Goal: Task Accomplishment & Management: Manage account settings

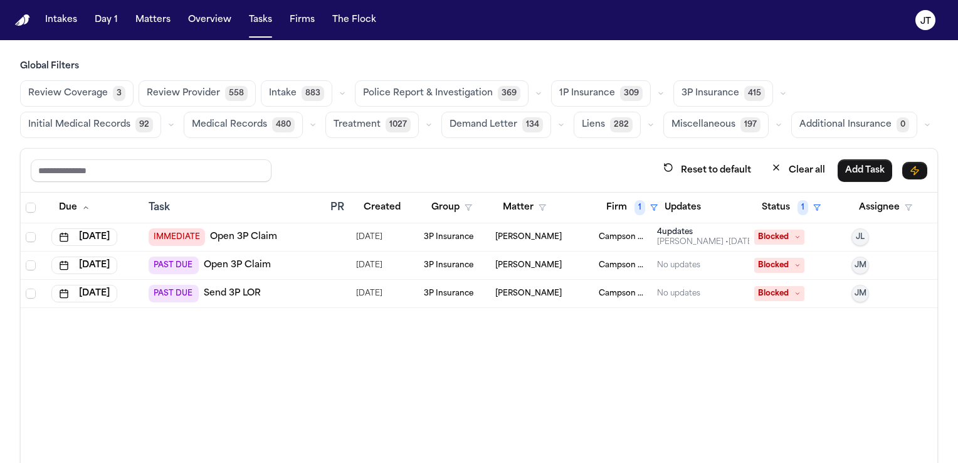
scroll to position [74, 0]
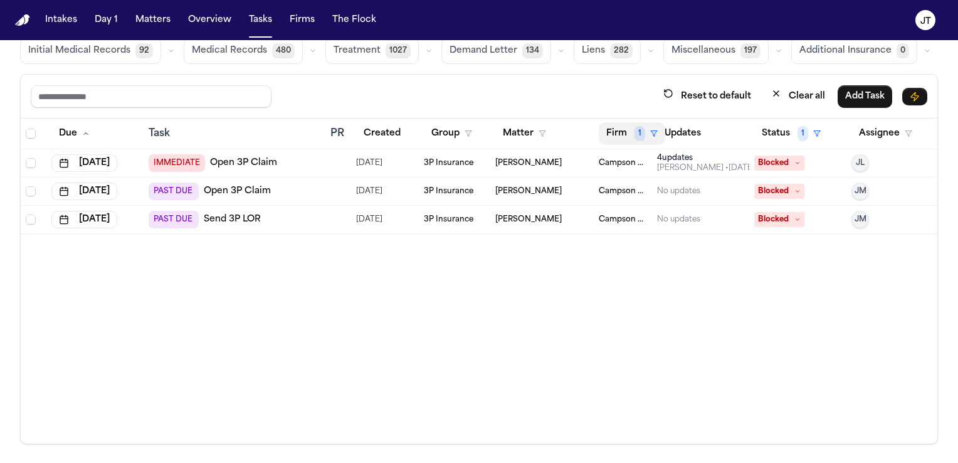
click at [618, 134] on button "Firm 1" at bounding box center [632, 133] width 66 height 23
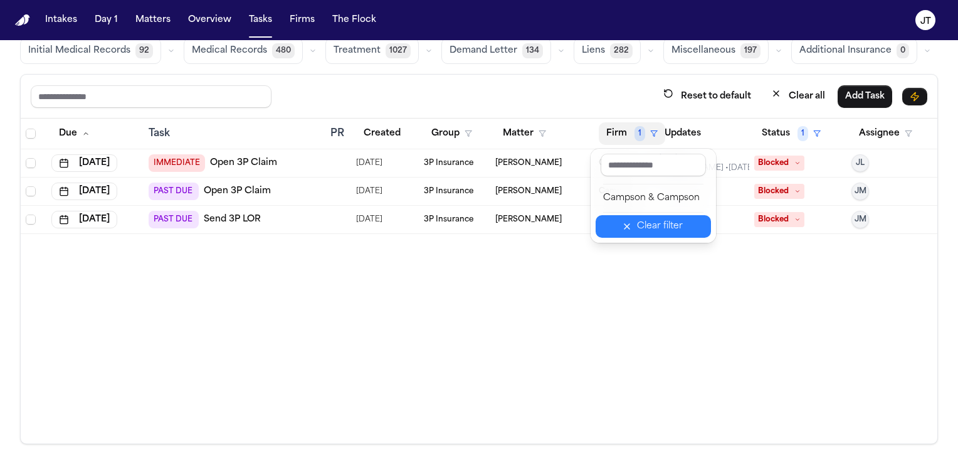
click at [626, 227] on button "Clear filter" at bounding box center [653, 226] width 115 height 23
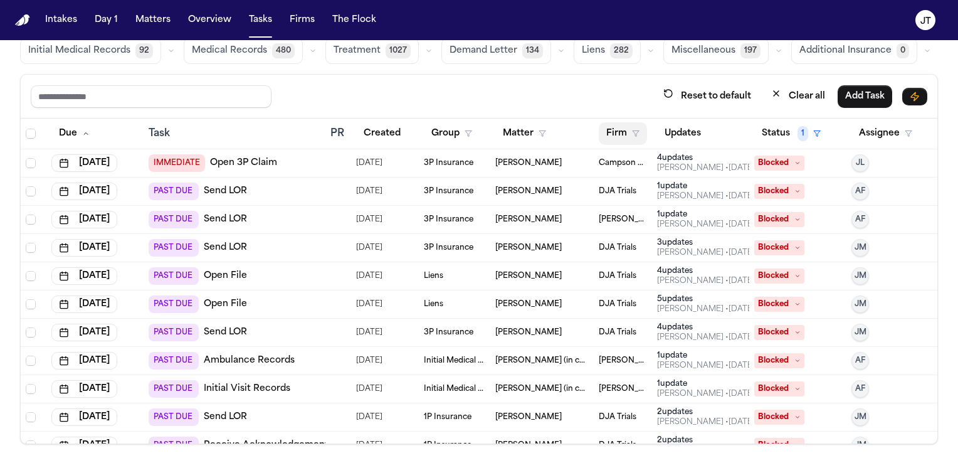
click at [610, 134] on button "Firm" at bounding box center [623, 133] width 48 height 23
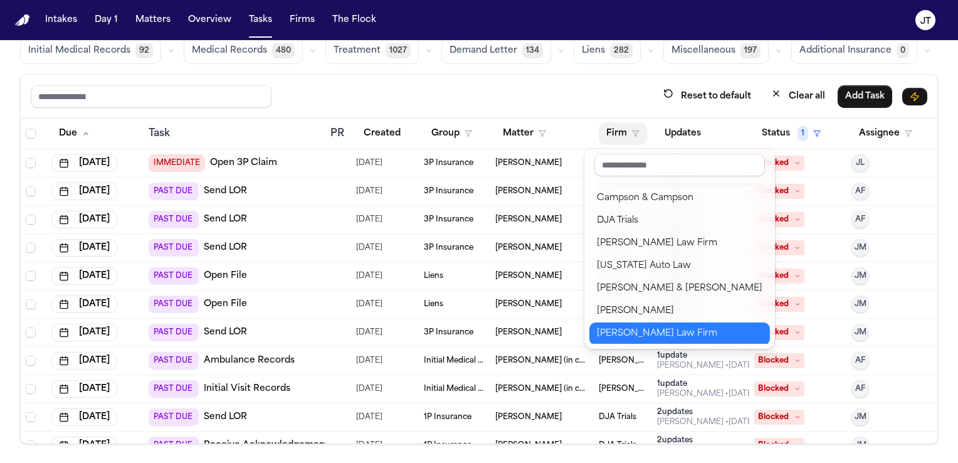
scroll to position [1, 0]
click at [664, 331] on div "Ruy Mireles Law Firm" at bounding box center [680, 332] width 166 height 15
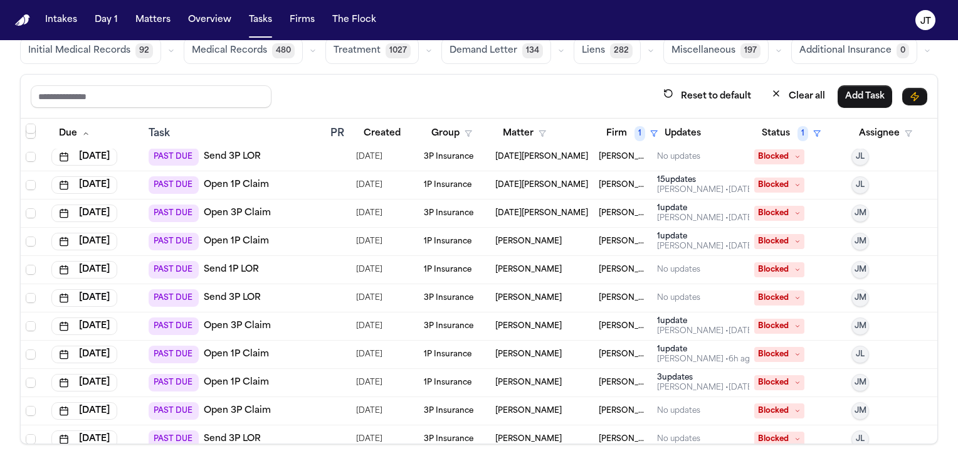
scroll to position [326, 0]
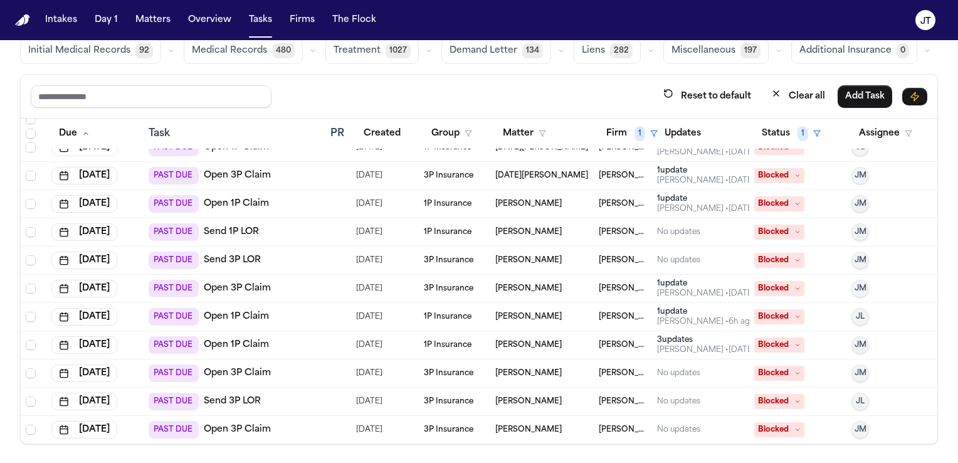
click at [230, 423] on link "Open 3P Claim" at bounding box center [237, 429] width 67 height 13
click at [610, 137] on button "Firm 1" at bounding box center [632, 133] width 66 height 23
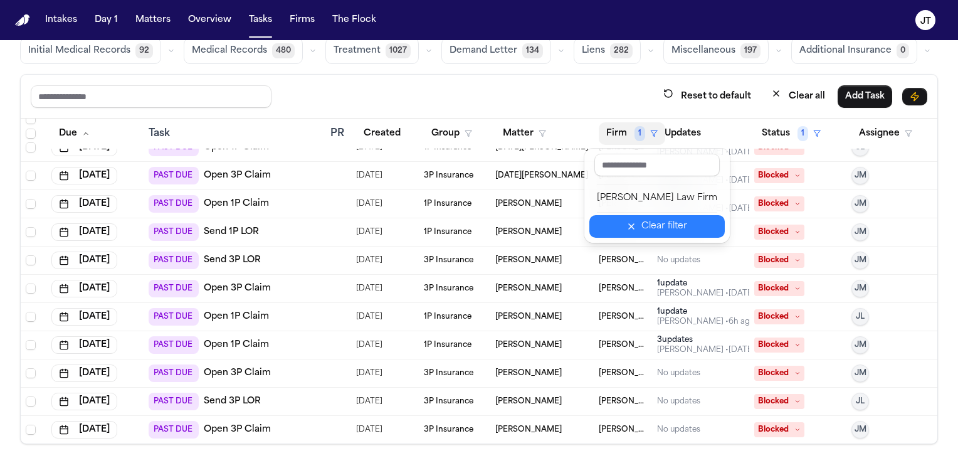
click at [622, 233] on button "Clear filter" at bounding box center [656, 226] width 135 height 23
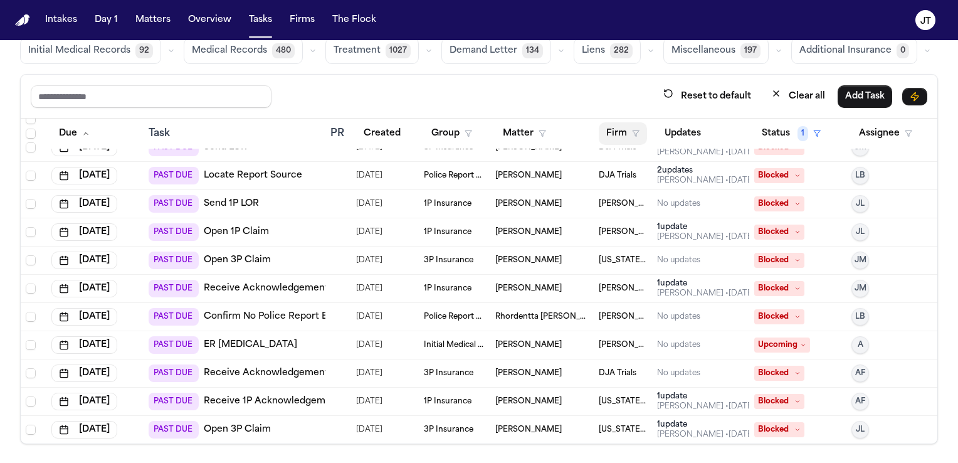
click at [607, 139] on button "Firm" at bounding box center [623, 133] width 48 height 23
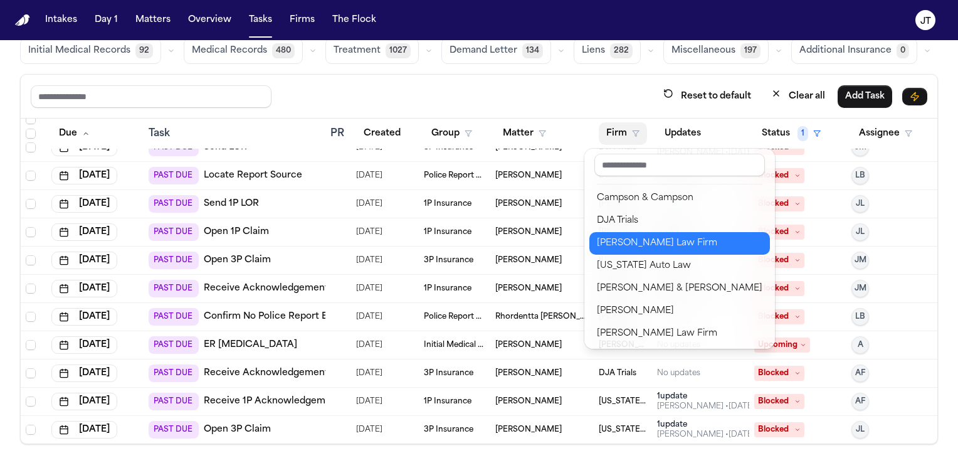
click at [610, 244] on div "Hecht Law Firm" at bounding box center [680, 243] width 166 height 15
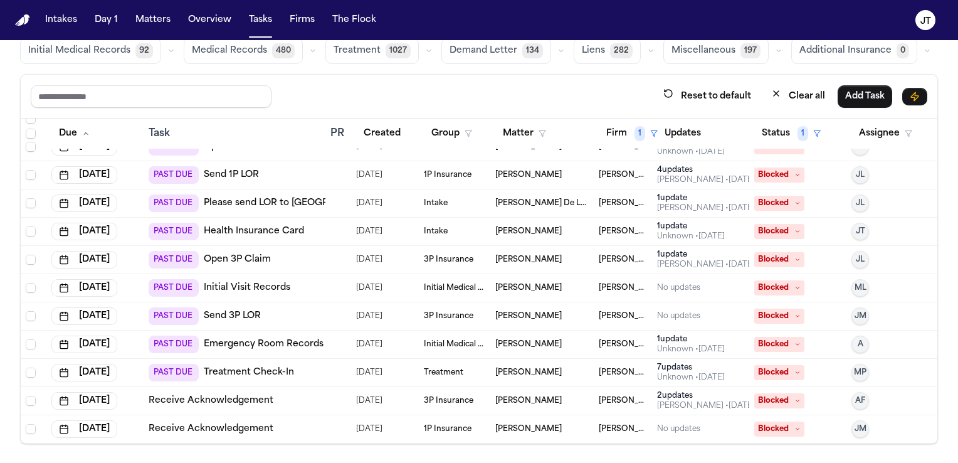
scroll to position [185, 0]
click at [606, 133] on button "Firm 1" at bounding box center [632, 133] width 66 height 23
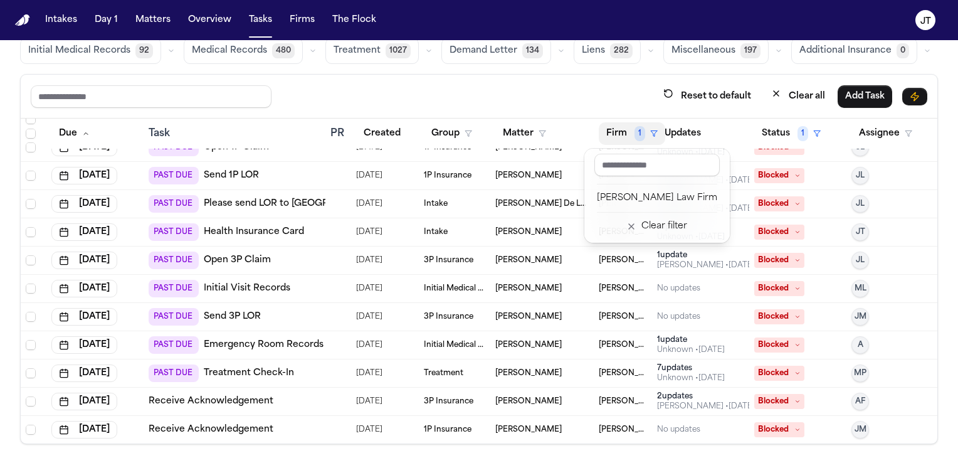
click at [629, 240] on div "Hecht Law Firm Clear filter" at bounding box center [656, 196] width 145 height 94
click at [625, 232] on button "Clear filter" at bounding box center [656, 226] width 135 height 23
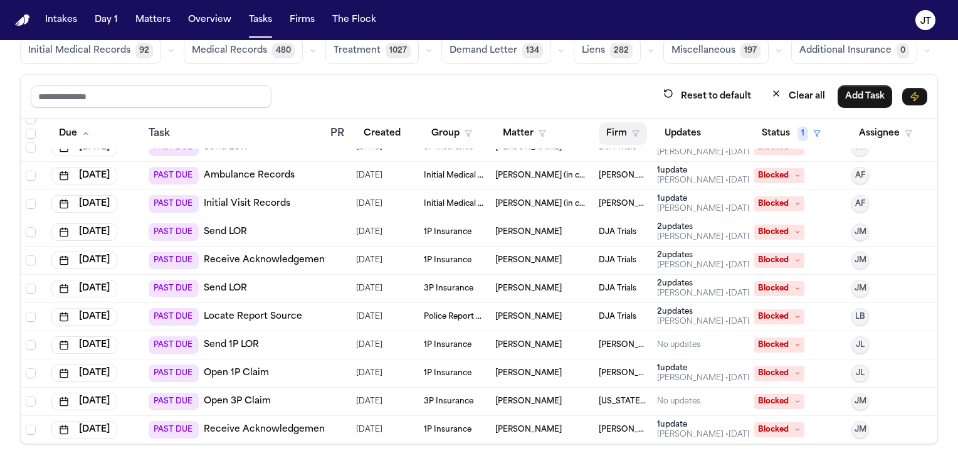
click at [613, 129] on button "Firm" at bounding box center [623, 133] width 48 height 23
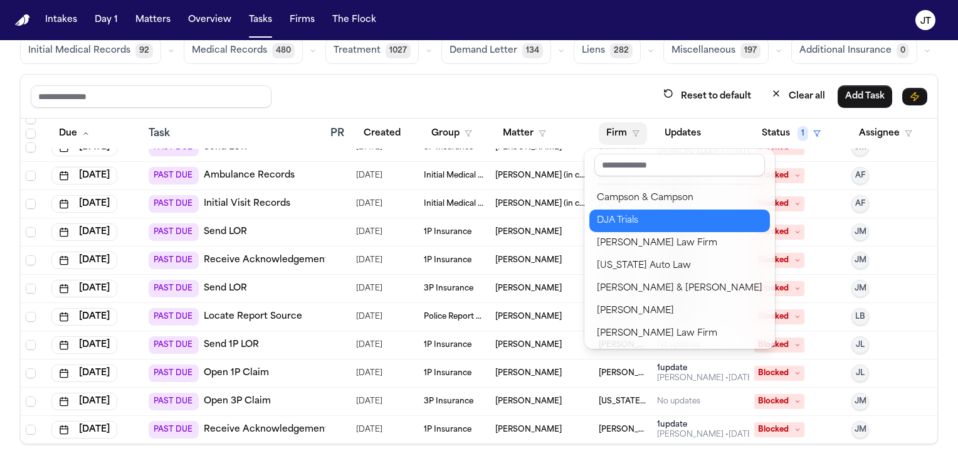
click at [608, 221] on div "DJA Trials" at bounding box center [680, 220] width 166 height 15
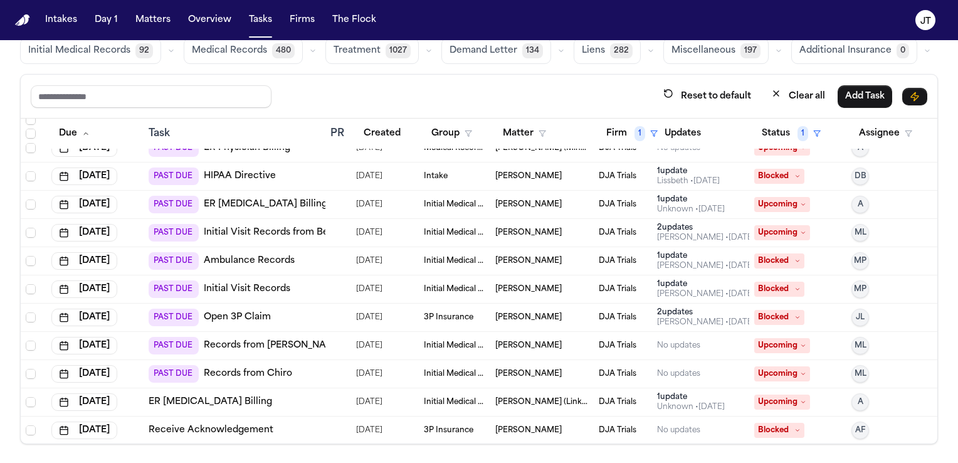
scroll to position [439, 0]
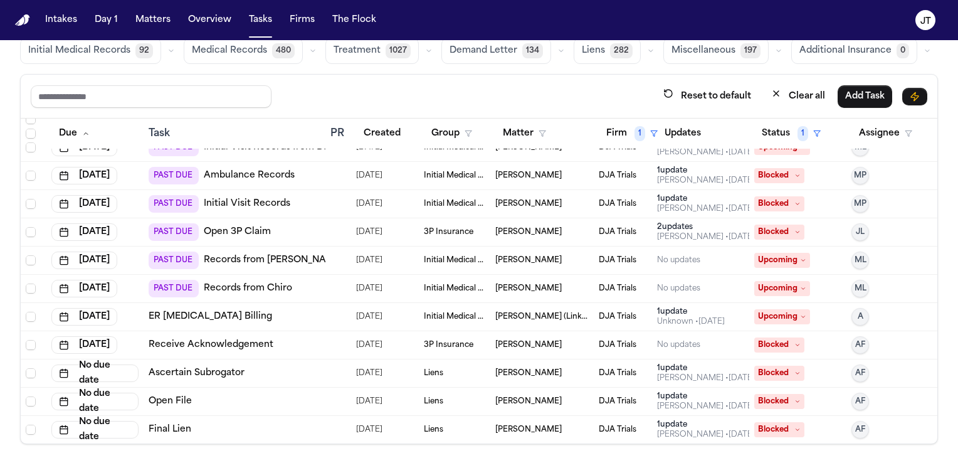
click at [163, 401] on link "Open File" at bounding box center [170, 401] width 43 height 13
click at [783, 431] on span "Blocked" at bounding box center [779, 429] width 50 height 15
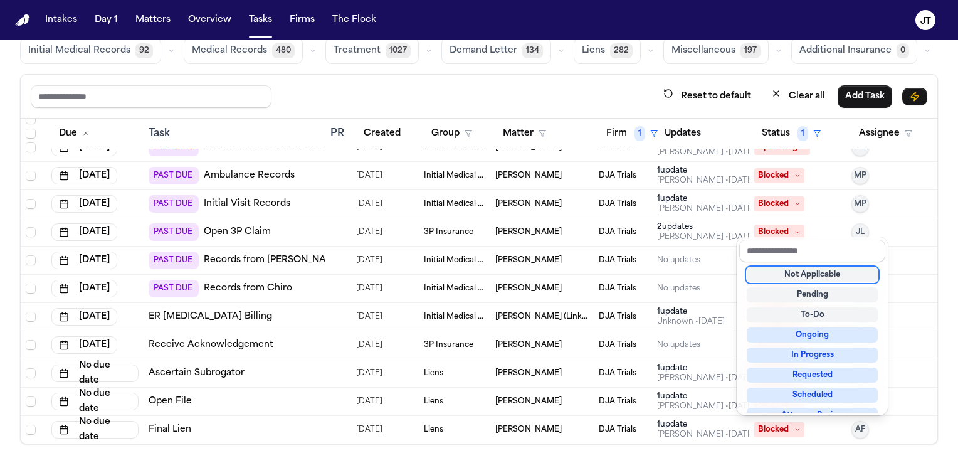
click at [785, 278] on div "Not Applicable" at bounding box center [812, 274] width 131 height 15
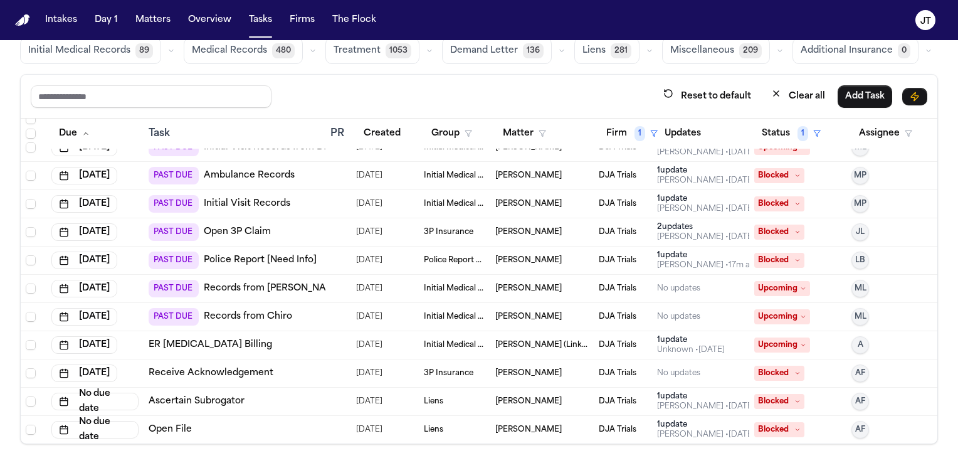
click at [795, 428] on icon at bounding box center [798, 429] width 6 height 6
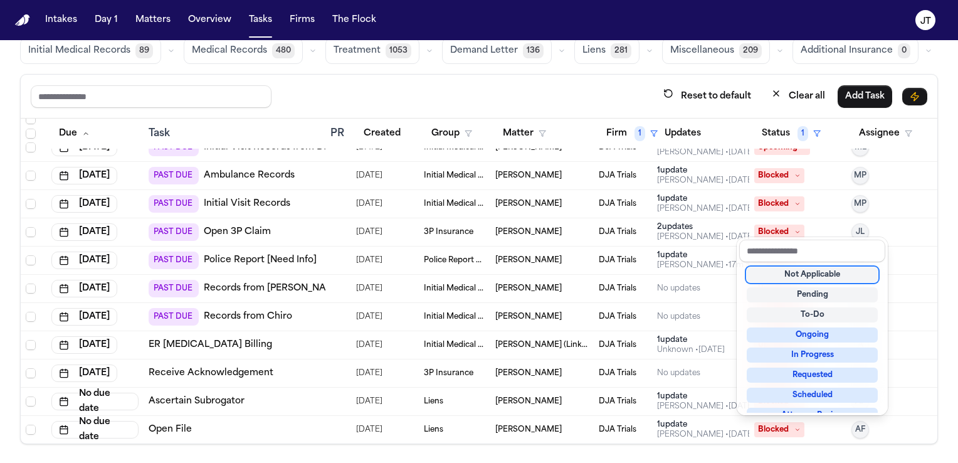
click at [788, 275] on div "Not Applicable" at bounding box center [812, 274] width 131 height 15
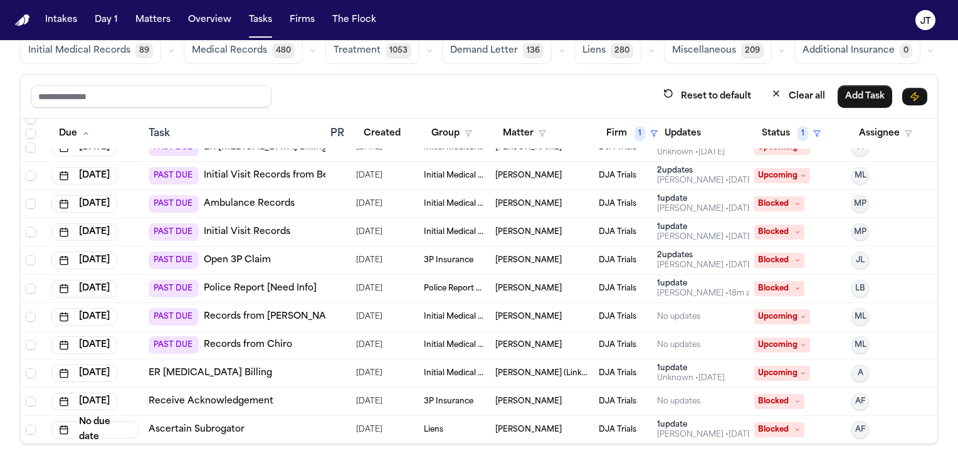
click at [785, 435] on span "Blocked" at bounding box center [779, 429] width 50 height 15
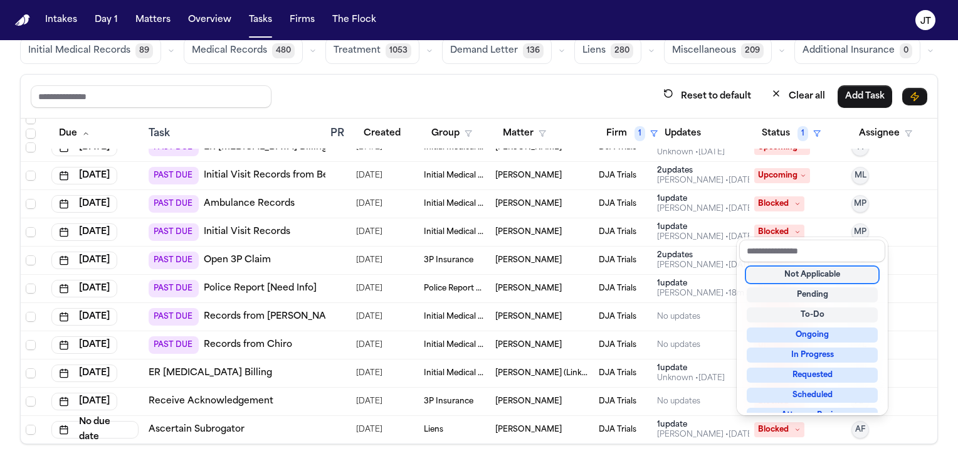
click at [791, 275] on div "Not Applicable" at bounding box center [812, 274] width 131 height 15
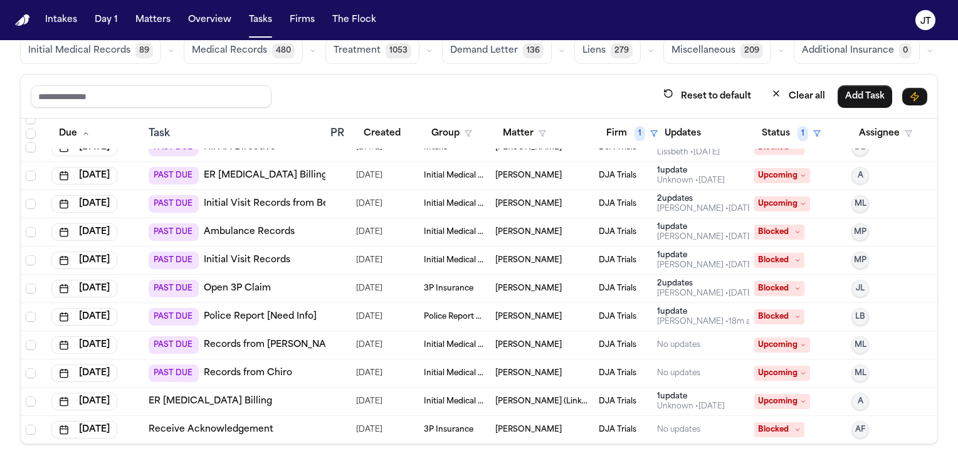
click at [778, 430] on span "Blocked" at bounding box center [779, 429] width 50 height 15
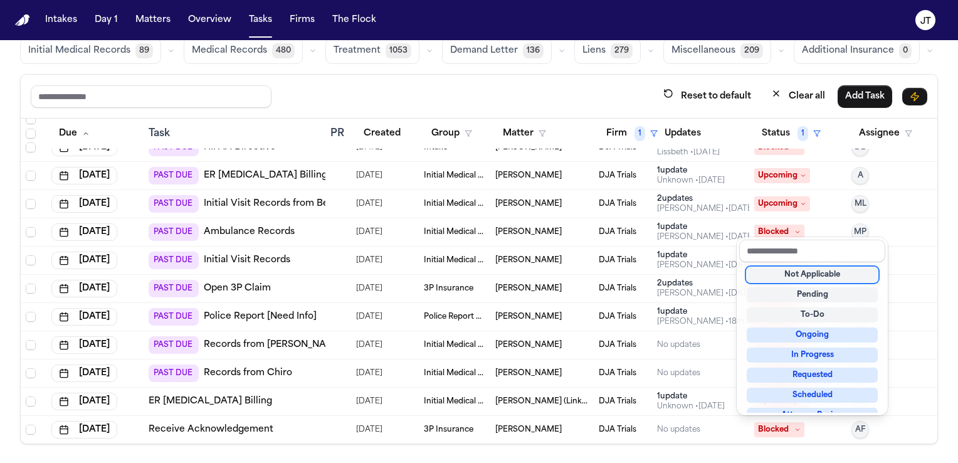
click at [791, 282] on div "Not Applicable" at bounding box center [812, 274] width 131 height 15
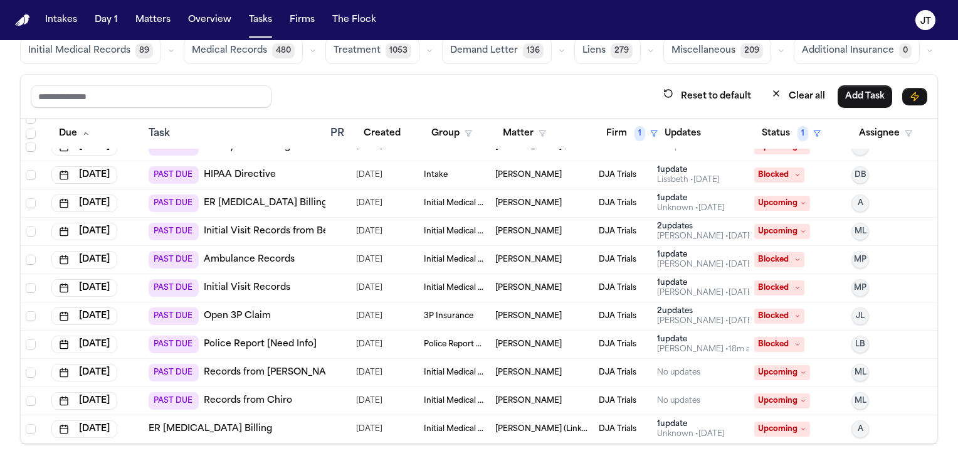
scroll to position [354, 0]
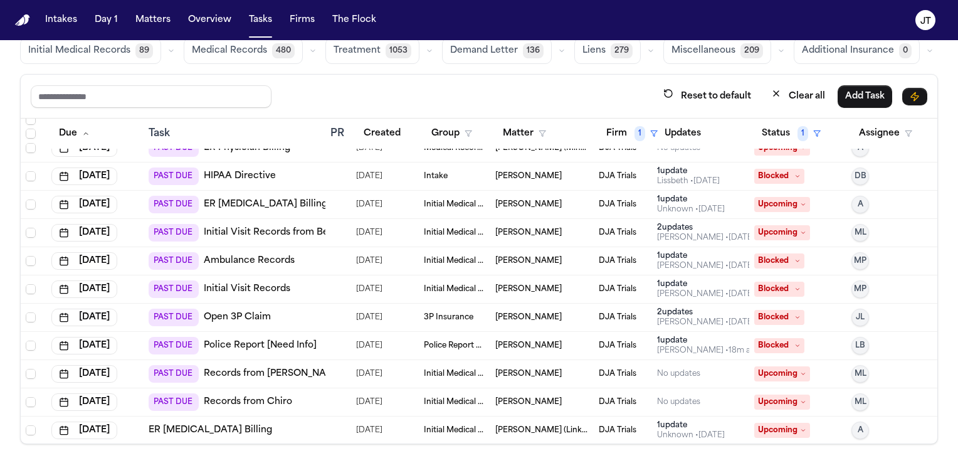
click at [261, 315] on link "Open 3P Claim" at bounding box center [237, 317] width 67 height 13
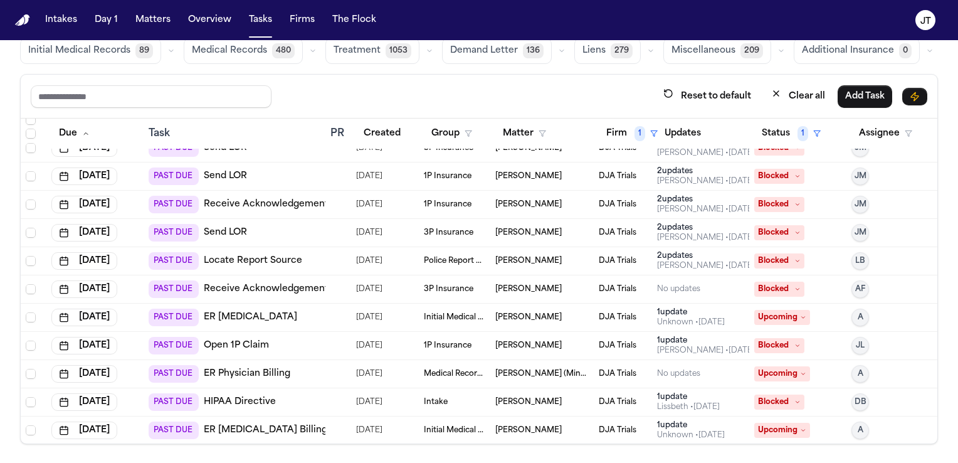
scroll to position [127, 0]
click at [236, 348] on link "Open 1P Claim" at bounding box center [236, 347] width 65 height 13
click at [795, 347] on icon at bounding box center [798, 347] width 6 height 6
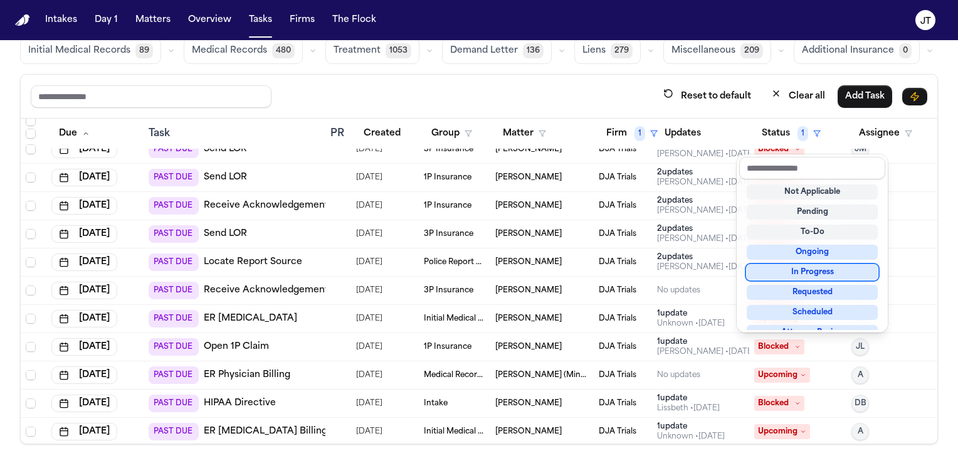
click at [788, 275] on div "In Progress" at bounding box center [812, 272] width 131 height 15
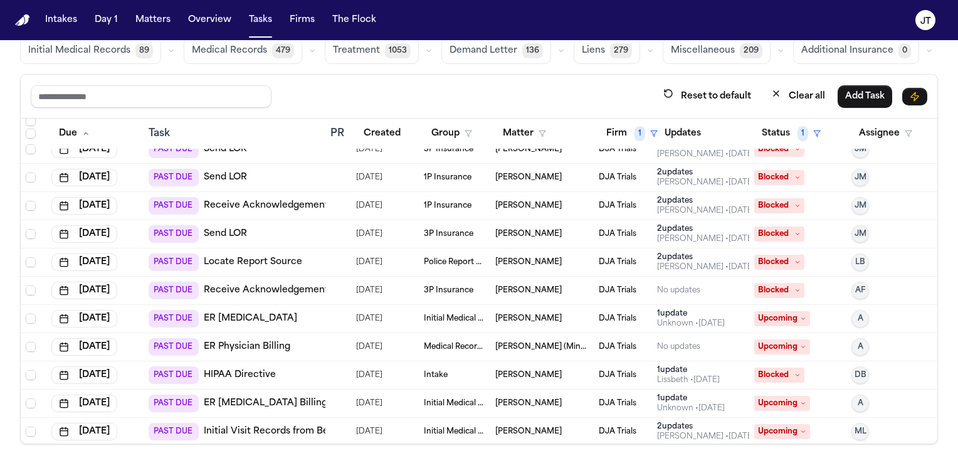
click at [795, 261] on icon at bounding box center [798, 262] width 6 height 6
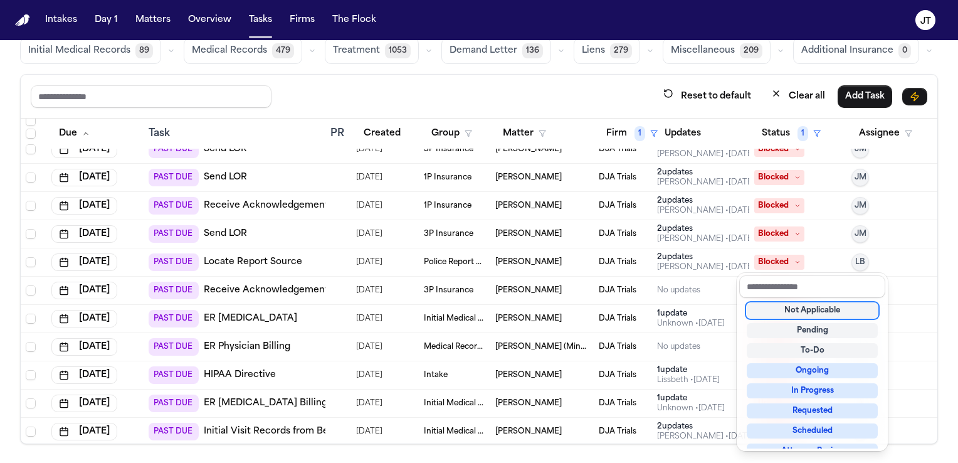
click at [782, 311] on div "Not Applicable" at bounding box center [812, 310] width 131 height 15
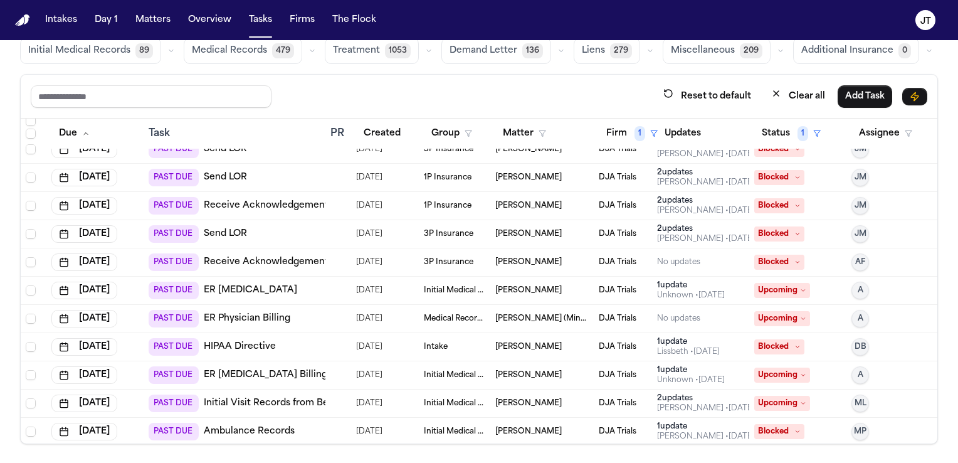
click at [795, 231] on icon at bounding box center [798, 234] width 6 height 6
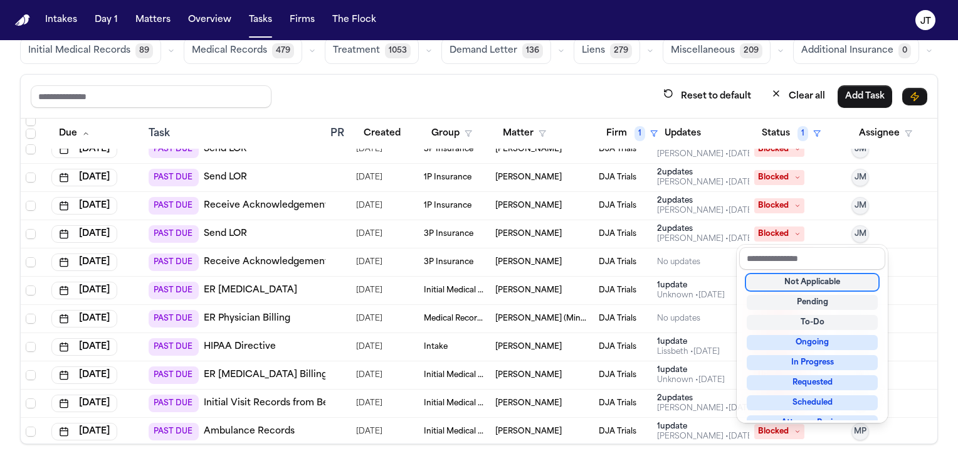
click at [794, 285] on div "Not Applicable" at bounding box center [812, 282] width 131 height 15
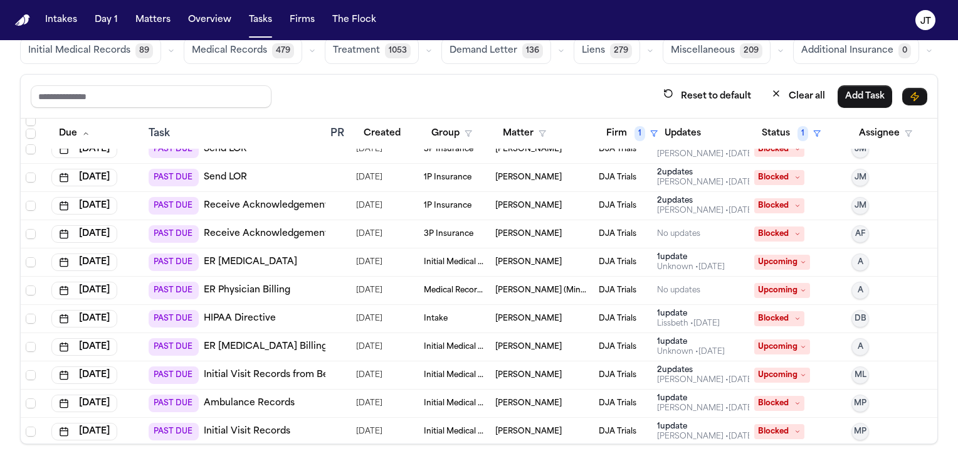
click at [795, 204] on icon at bounding box center [798, 206] width 6 height 6
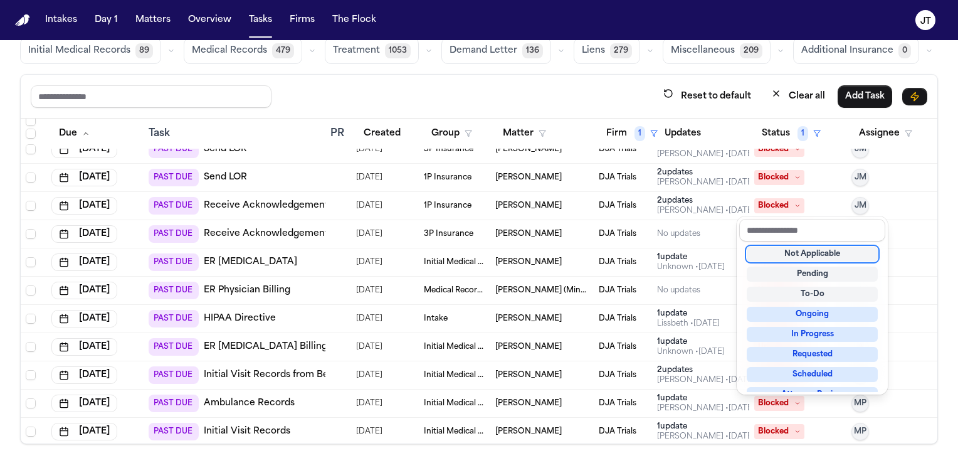
click at [783, 258] on div "Not Applicable" at bounding box center [812, 253] width 131 height 15
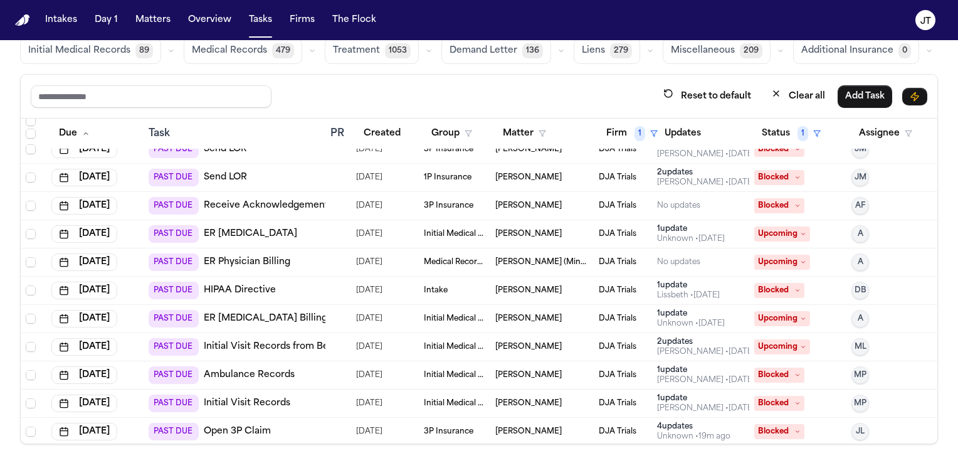
click at [775, 171] on span "Blocked" at bounding box center [779, 177] width 50 height 15
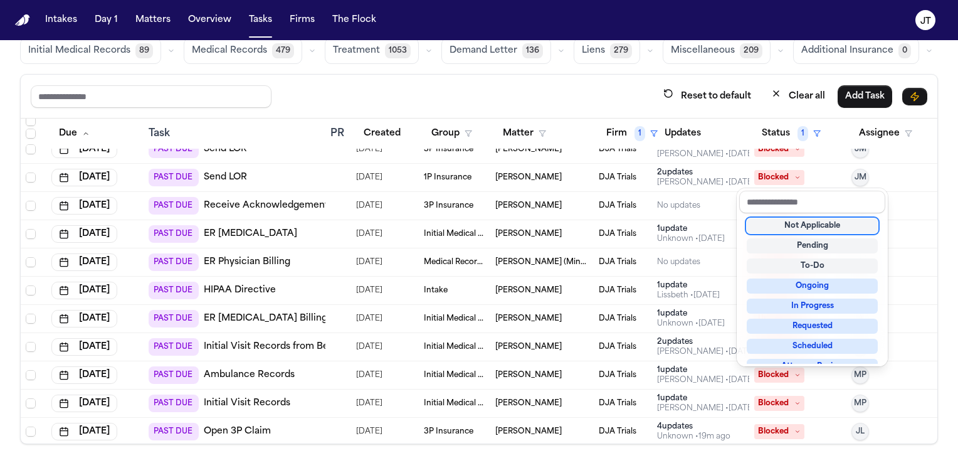
click at [776, 228] on div "Not Applicable" at bounding box center [812, 225] width 131 height 15
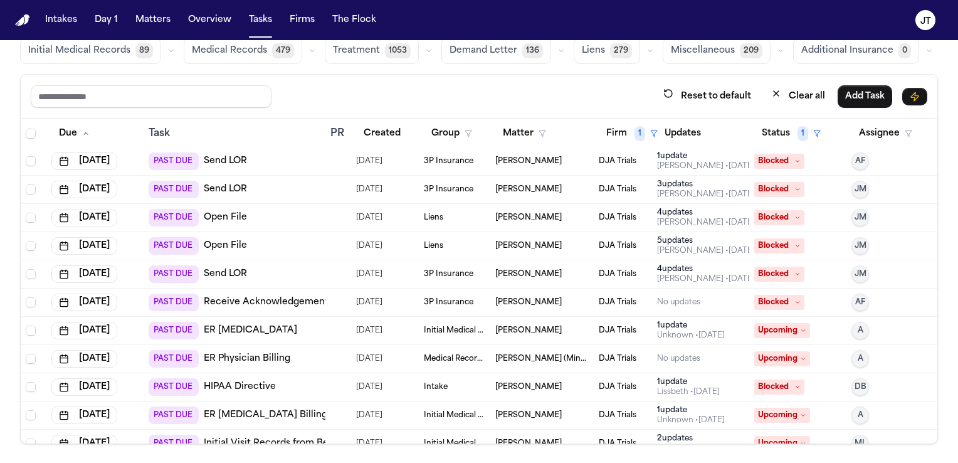
scroll to position [0, 0]
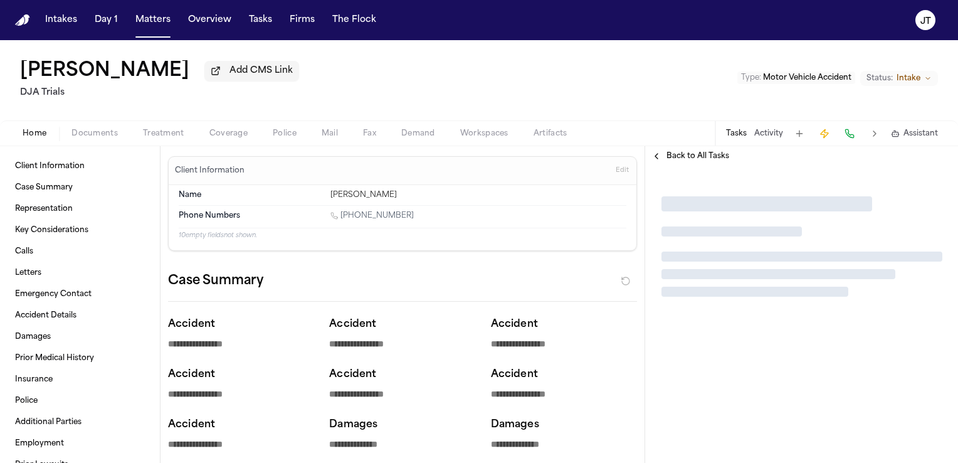
type textarea "*"
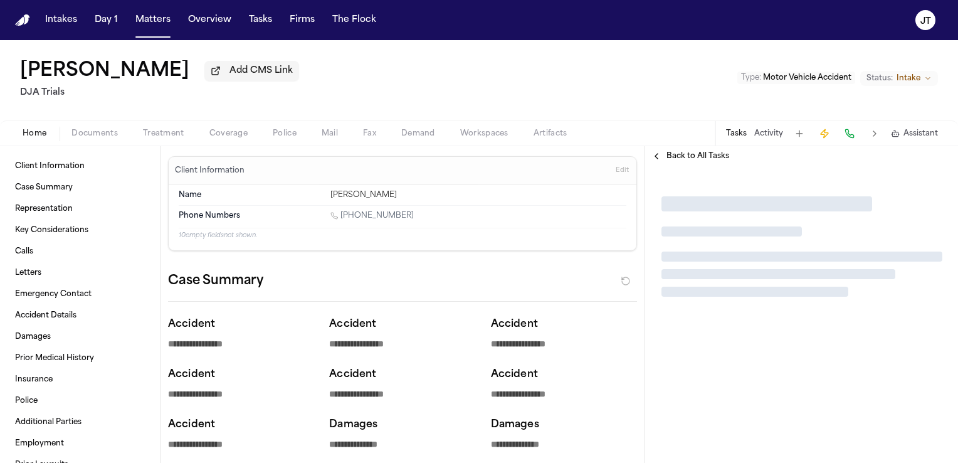
type textarea "*"
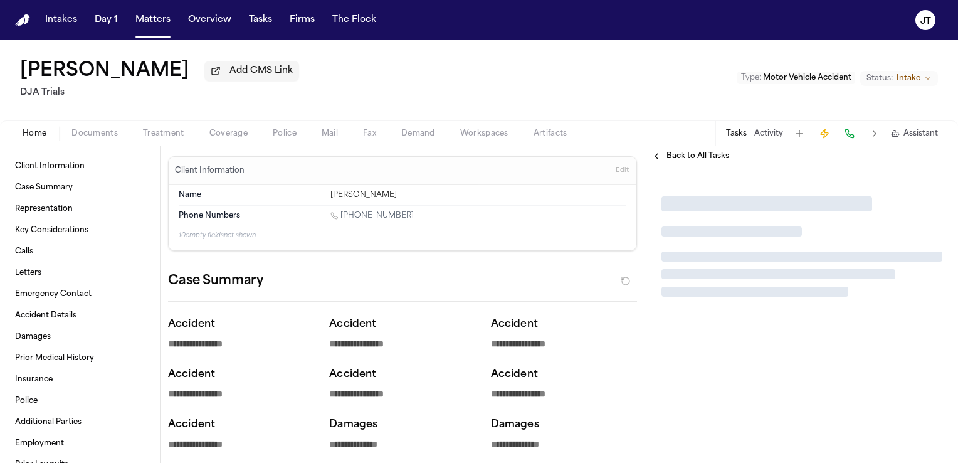
type textarea "*"
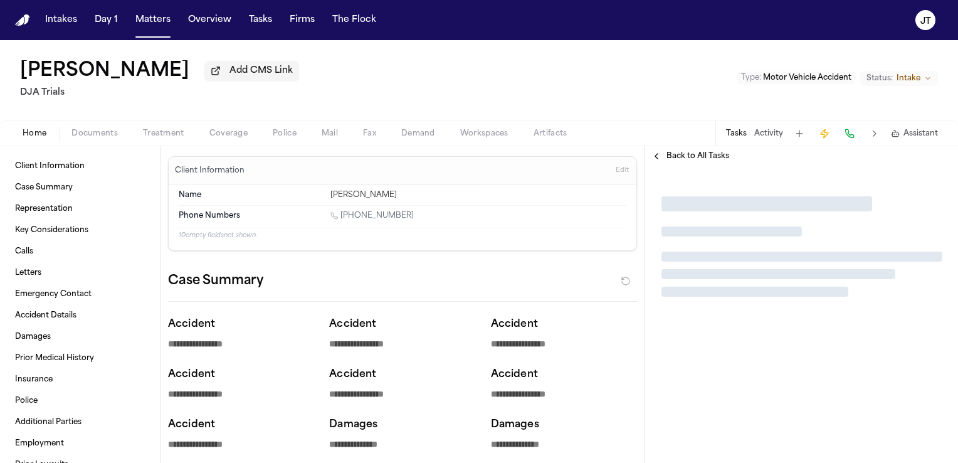
type textarea "*"
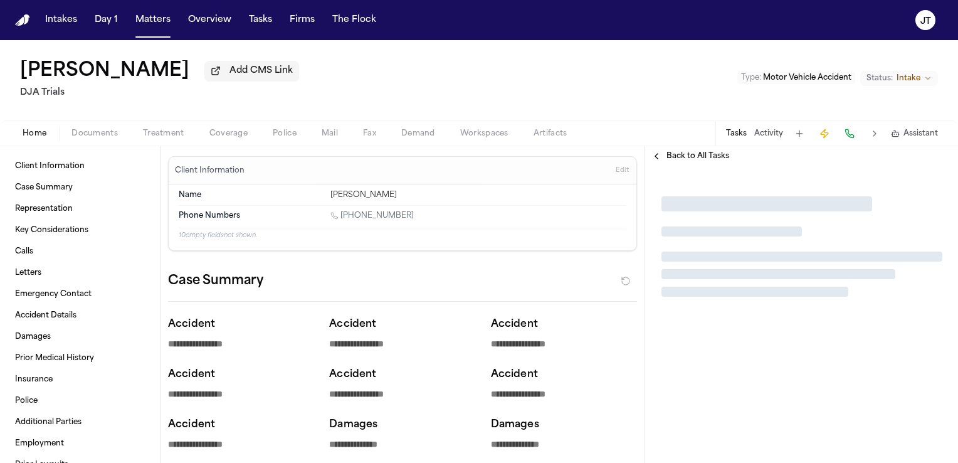
type textarea "*"
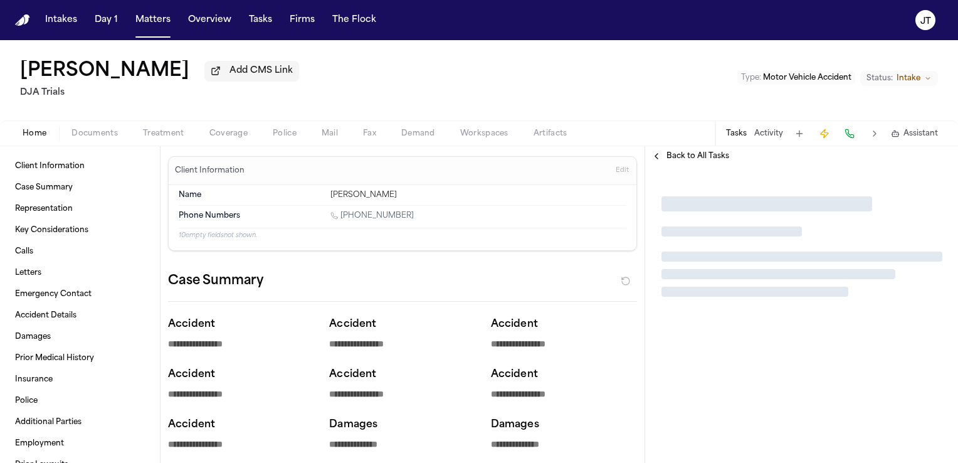
type textarea "*"
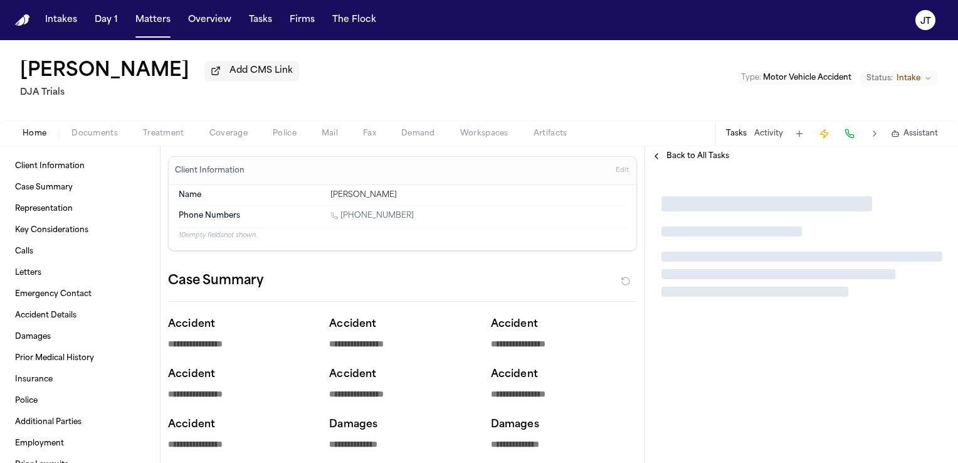
type textarea "*"
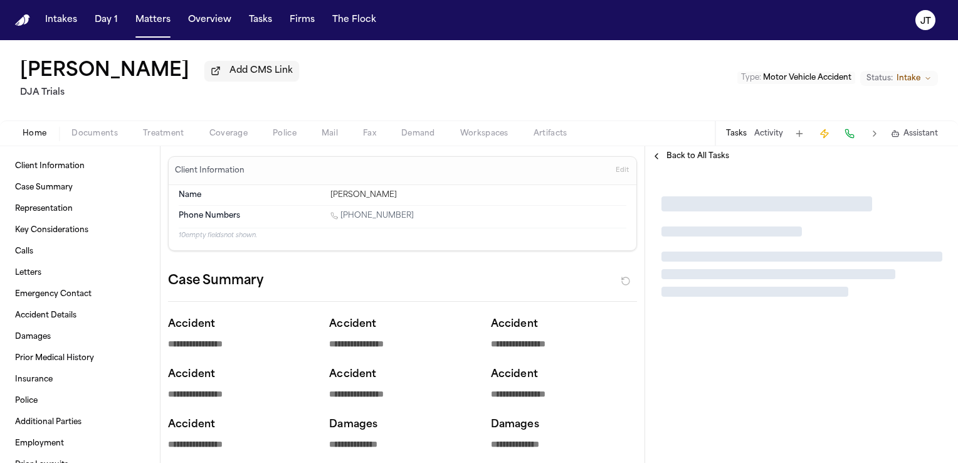
type textarea "*"
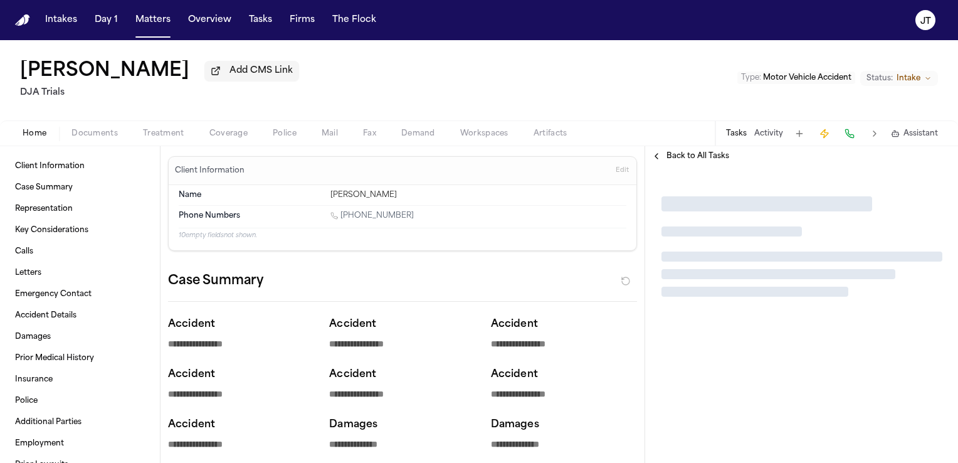
type textarea "*"
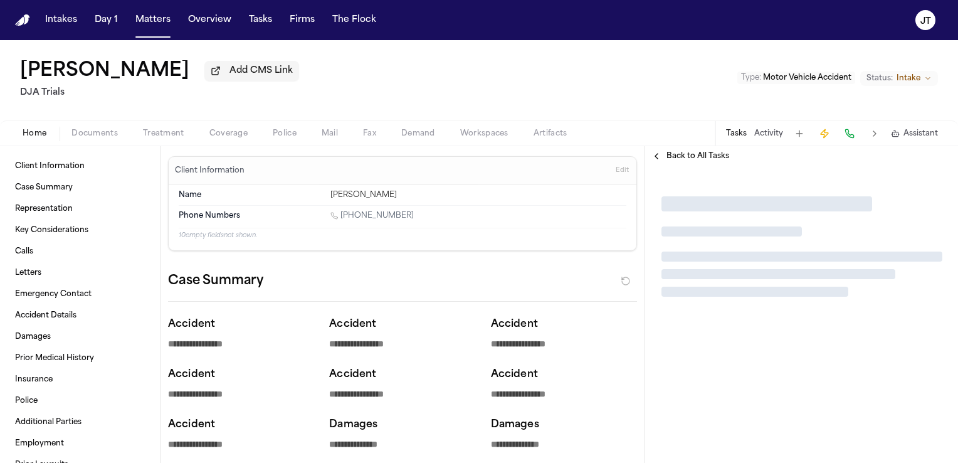
type textarea "*"
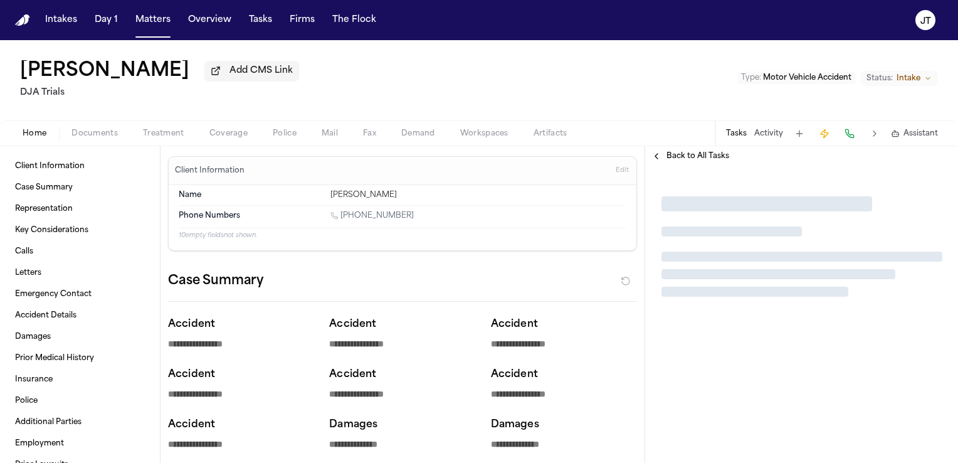
type textarea "*"
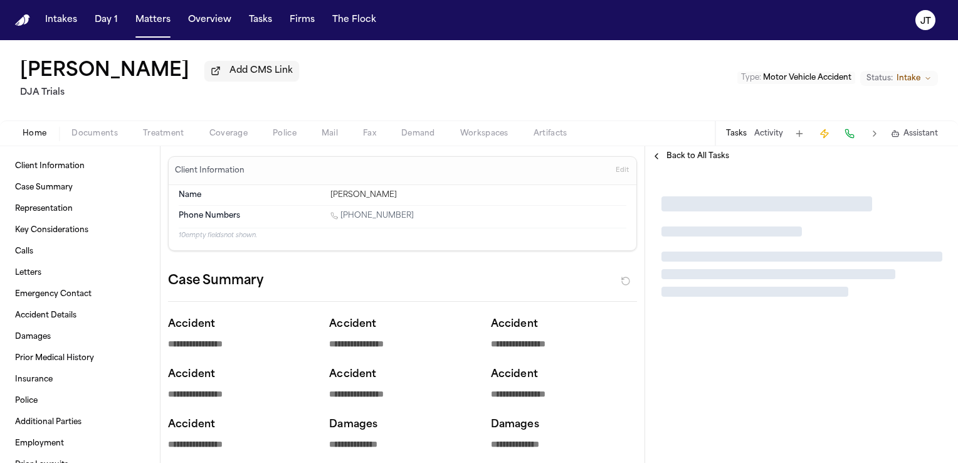
type textarea "*"
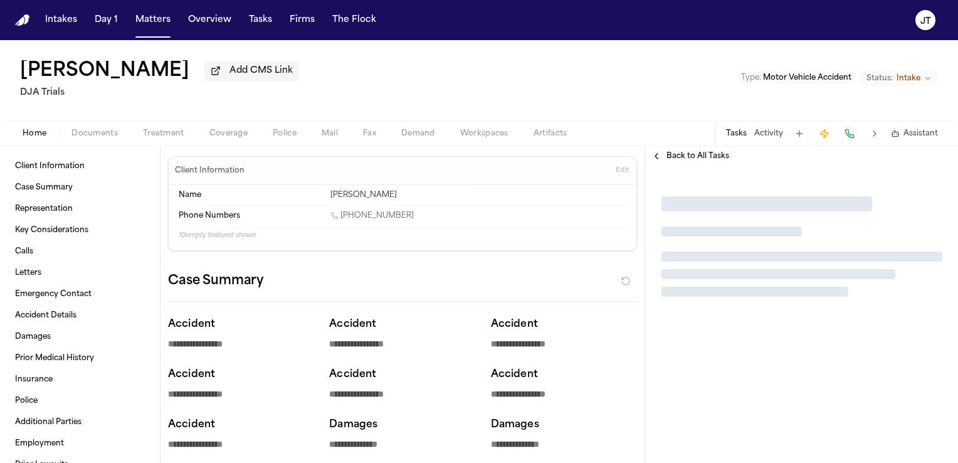
type textarea "*"
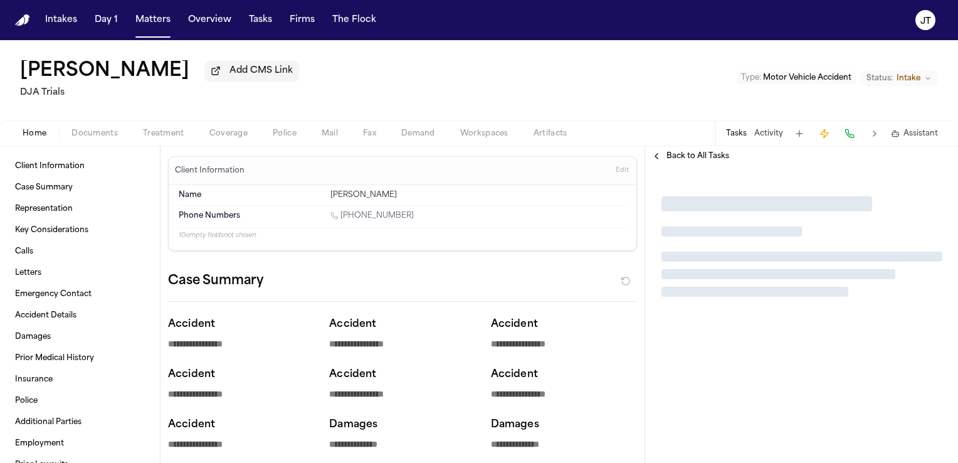
type textarea "*"
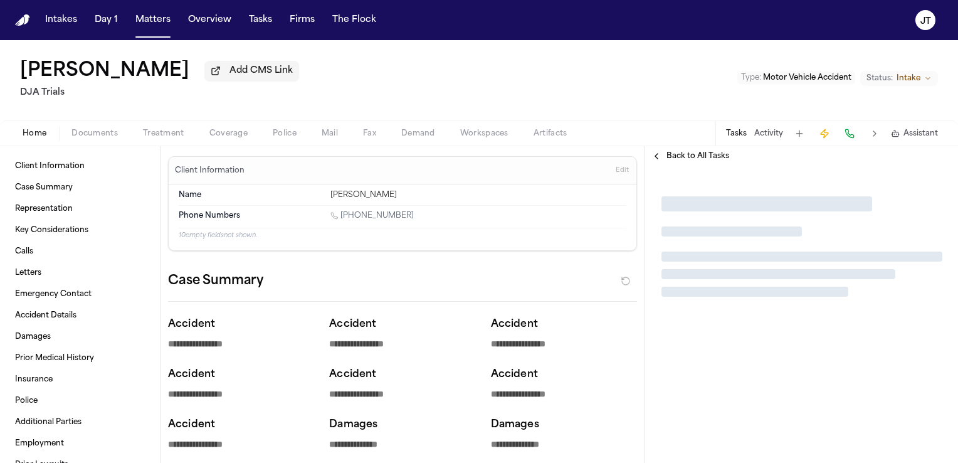
type textarea "*"
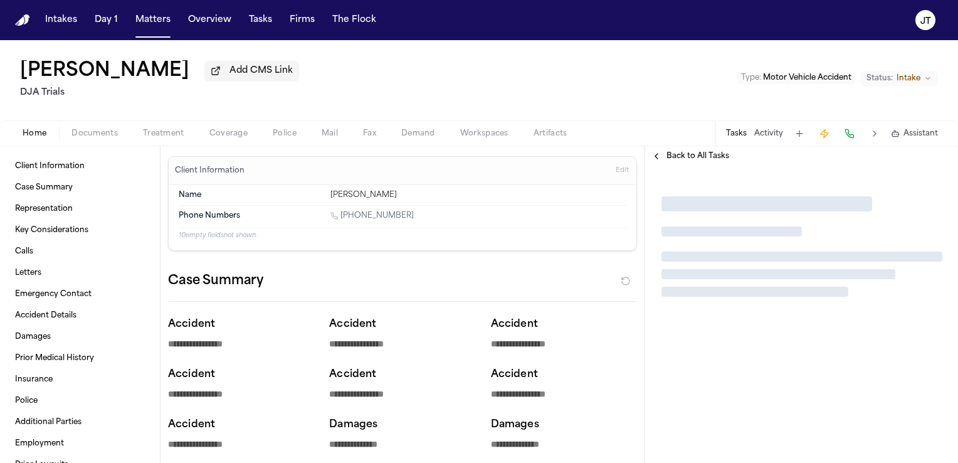
type textarea "*"
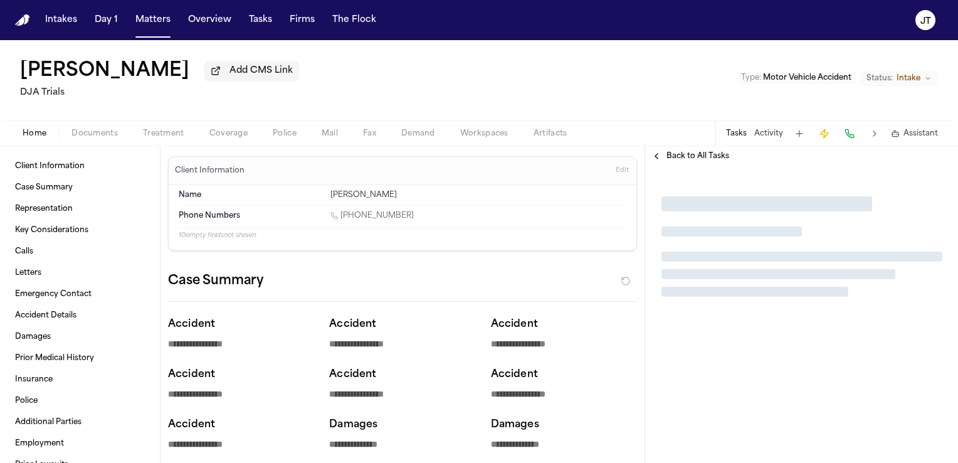
type textarea "*"
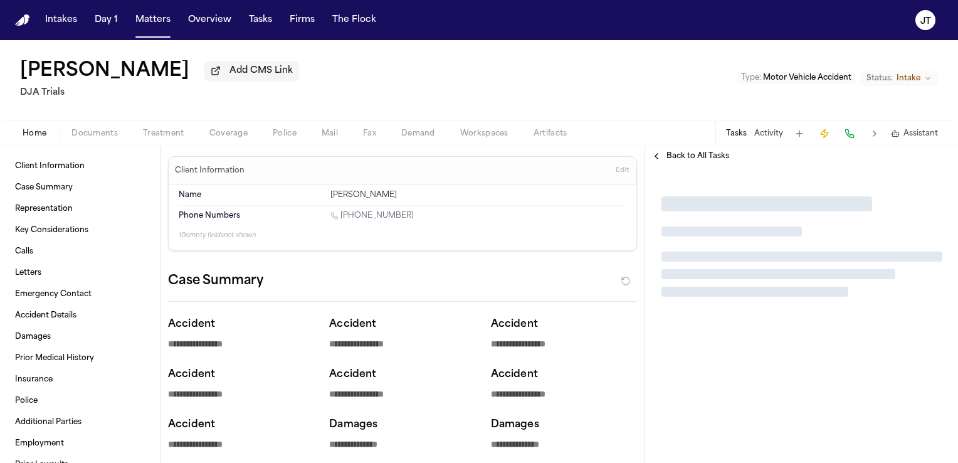
type textarea "*"
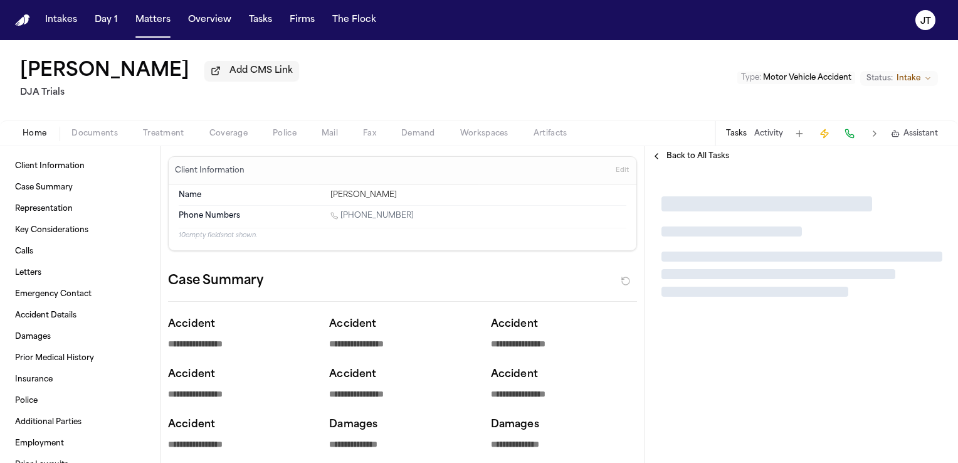
type textarea "*"
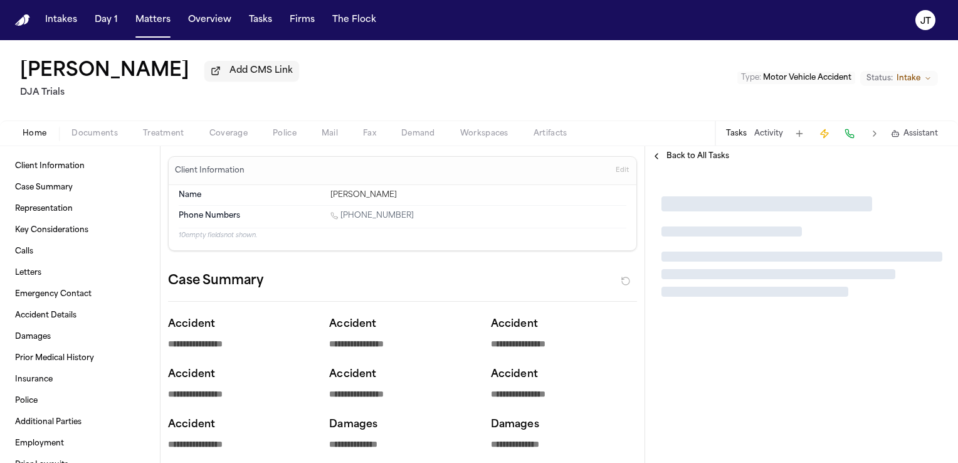
type textarea "*"
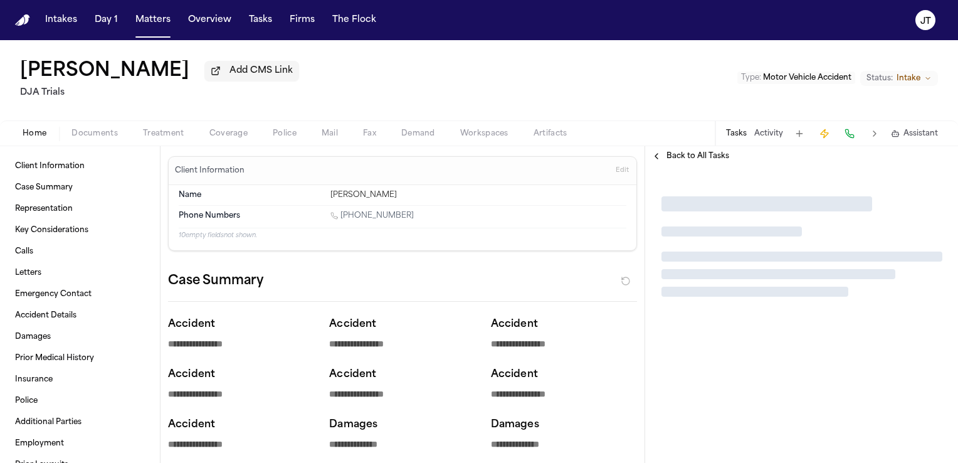
type textarea "*"
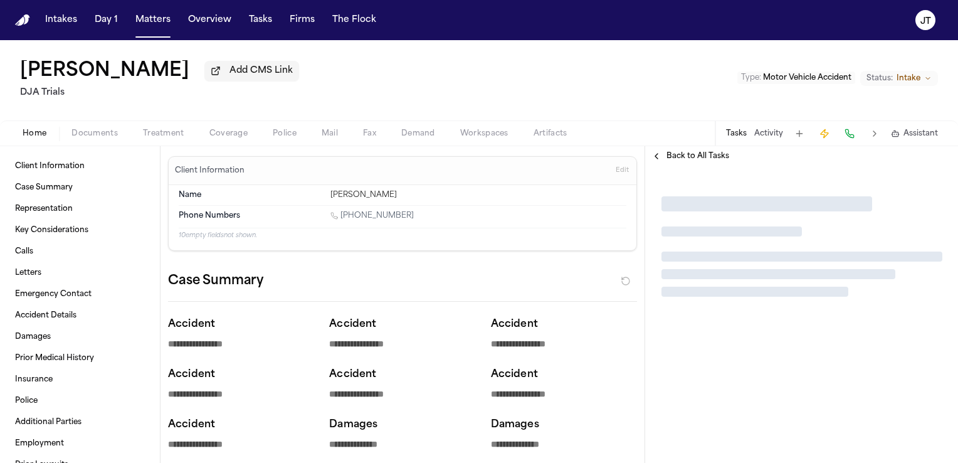
type textarea "*"
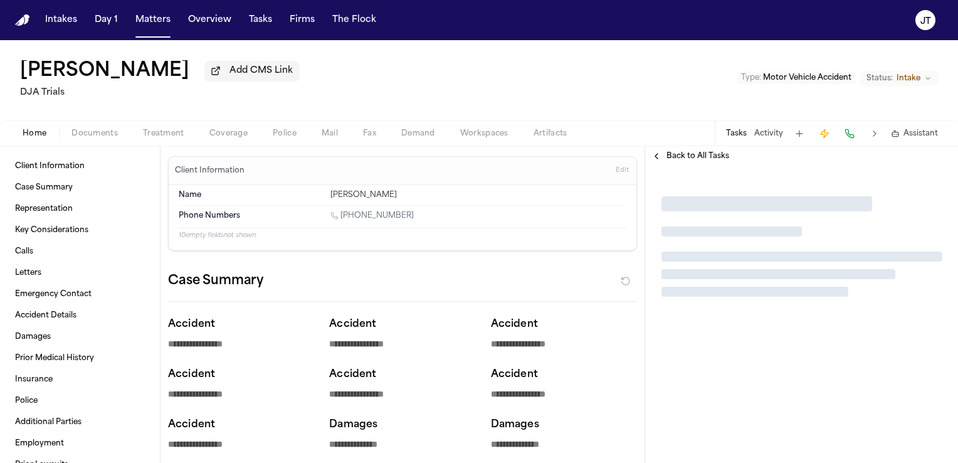
type textarea "*"
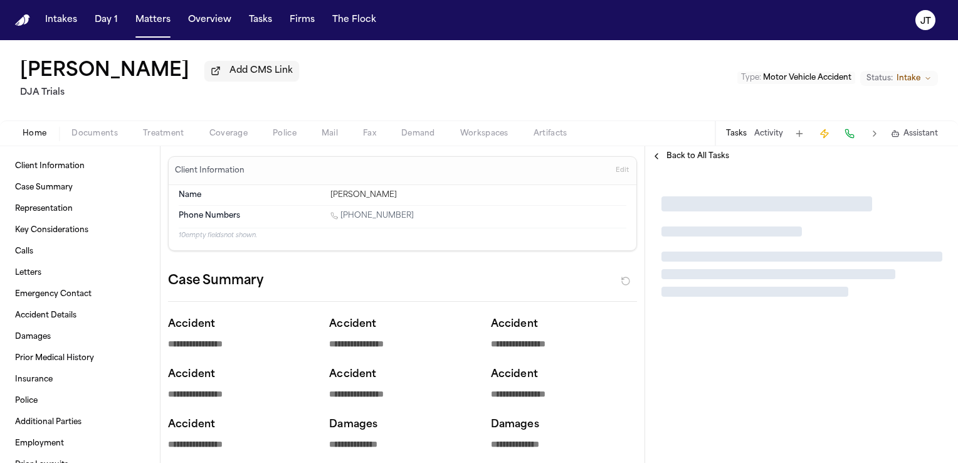
type textarea "*"
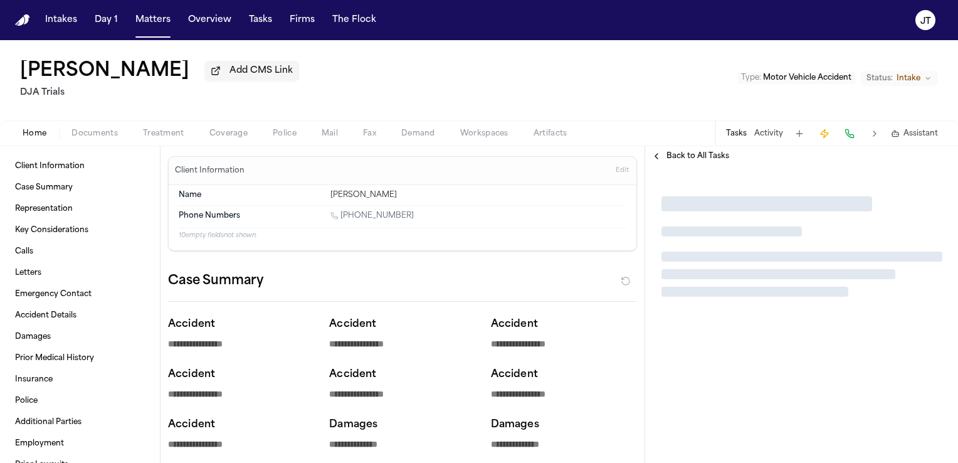
type textarea "*"
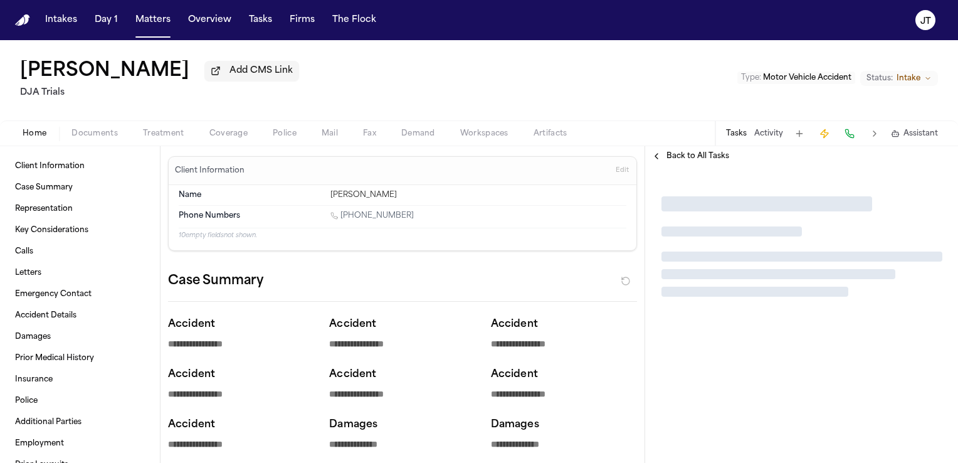
type textarea "*"
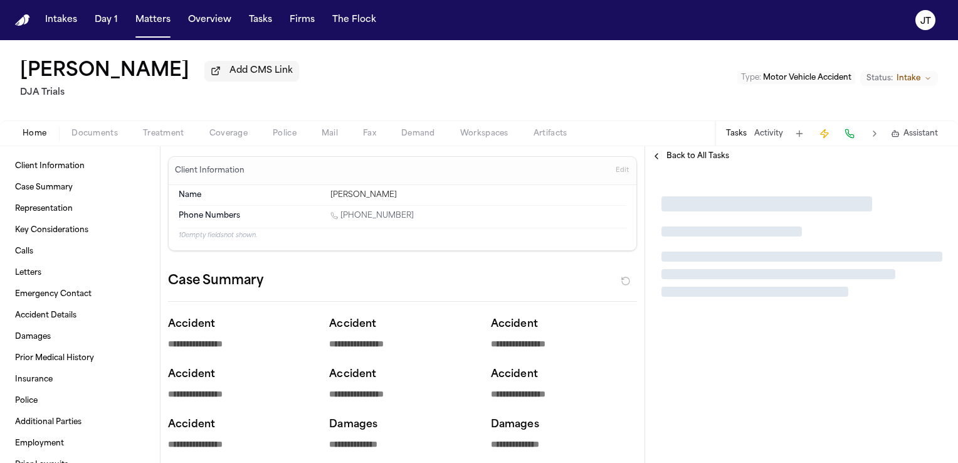
type textarea "*"
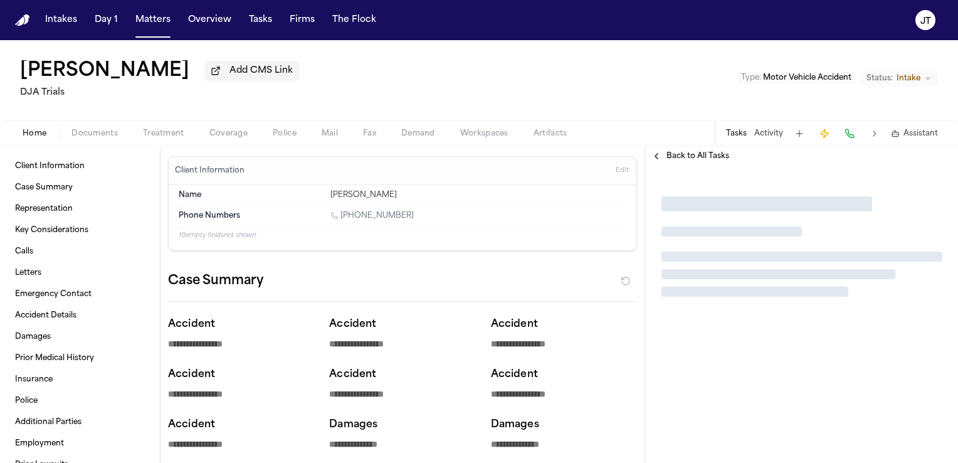
type textarea "*"
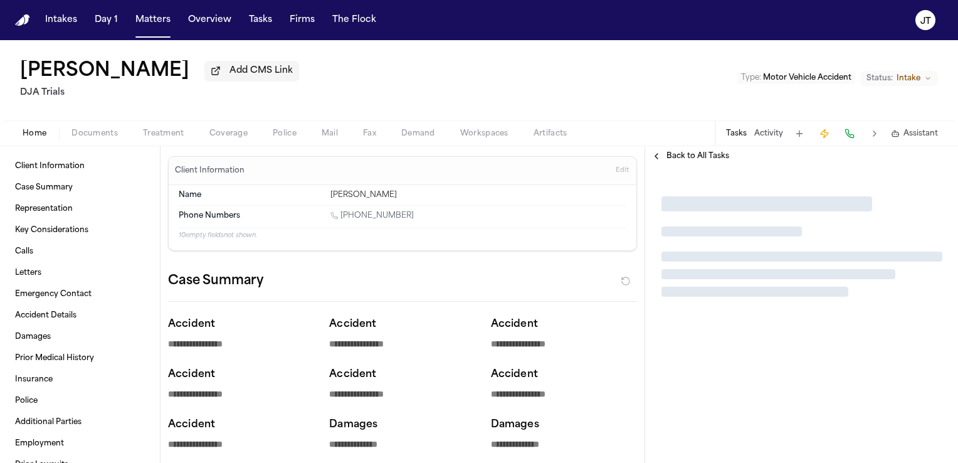
type textarea "*"
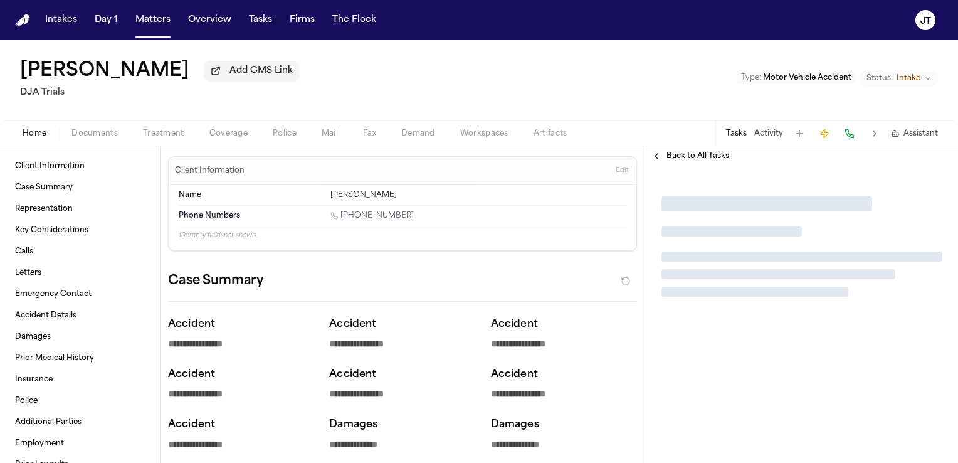
type textarea "*"
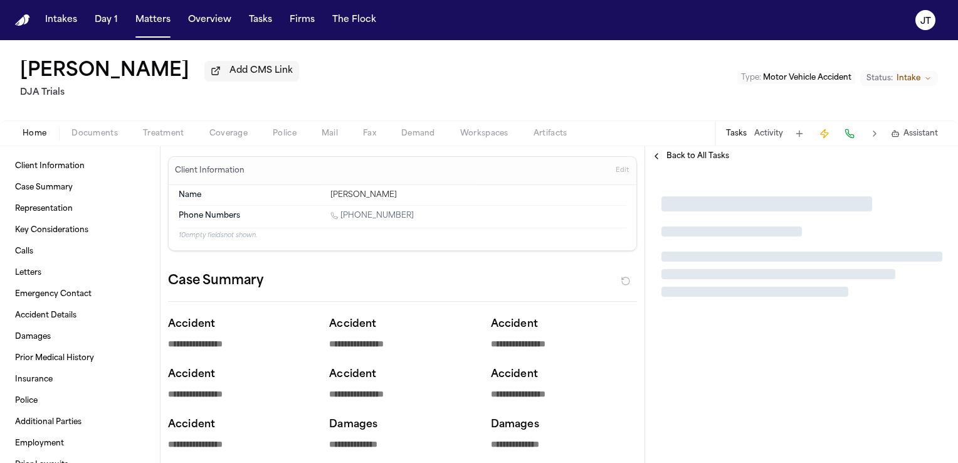
type textarea "*"
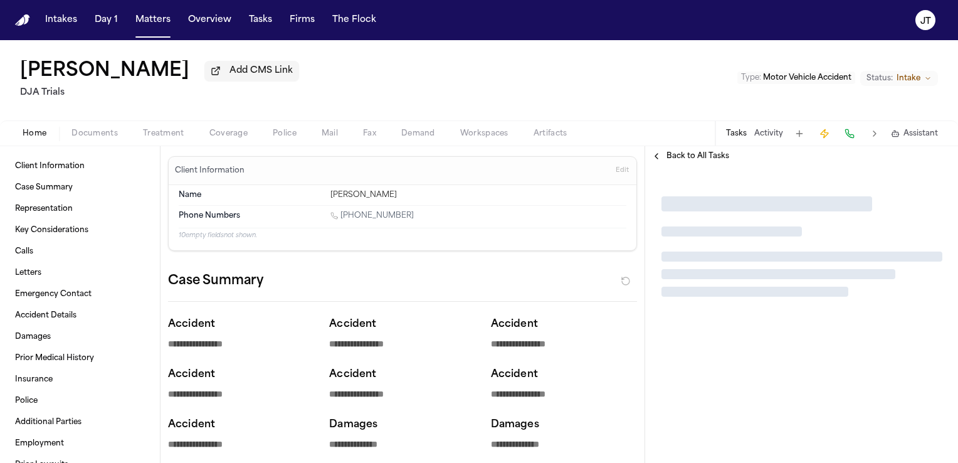
type textarea "*"
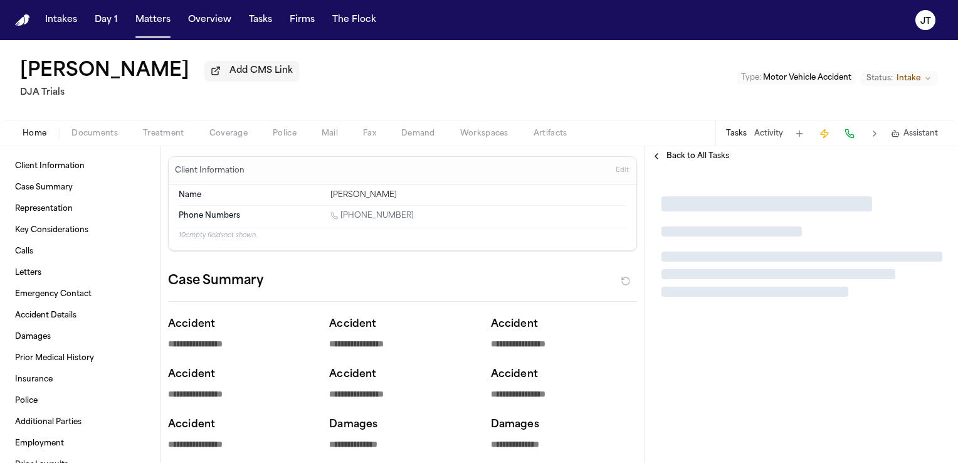
type textarea "*"
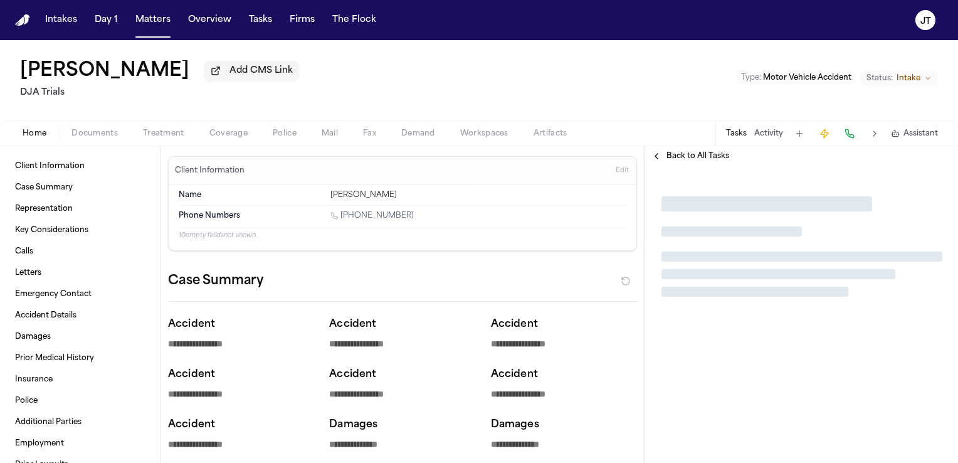
type textarea "*"
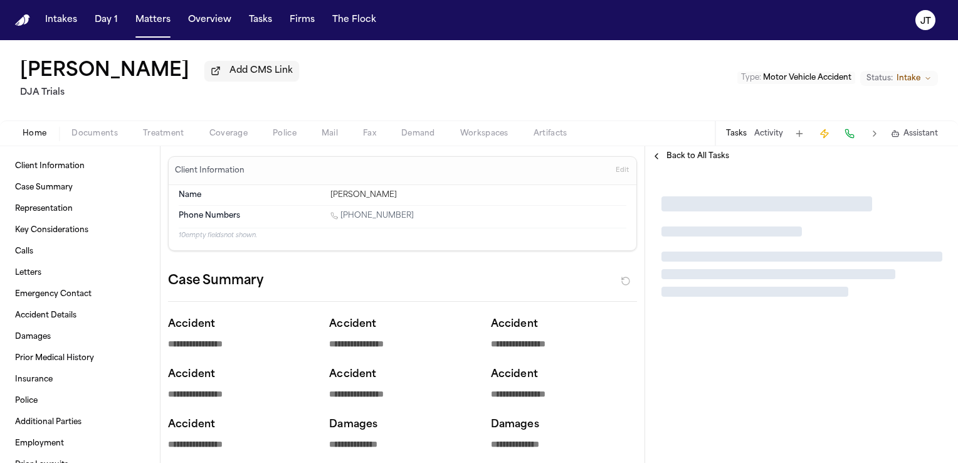
type textarea "*"
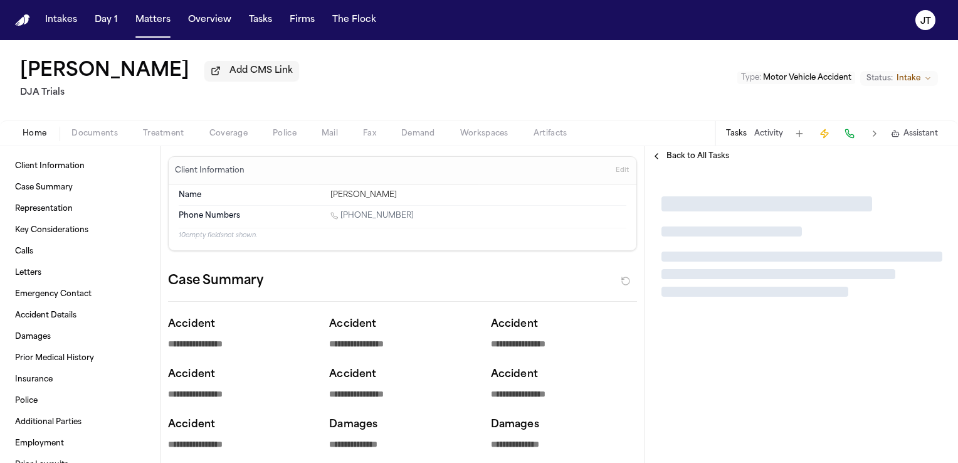
type textarea "*"
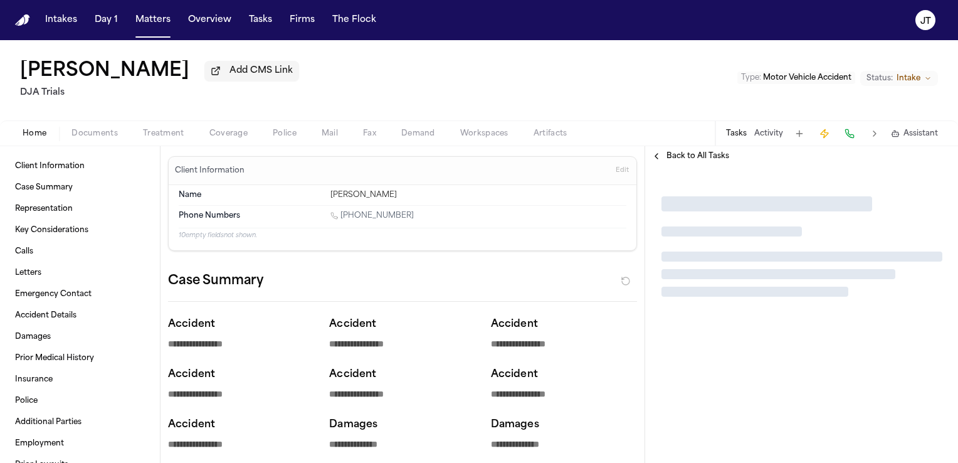
type textarea "*"
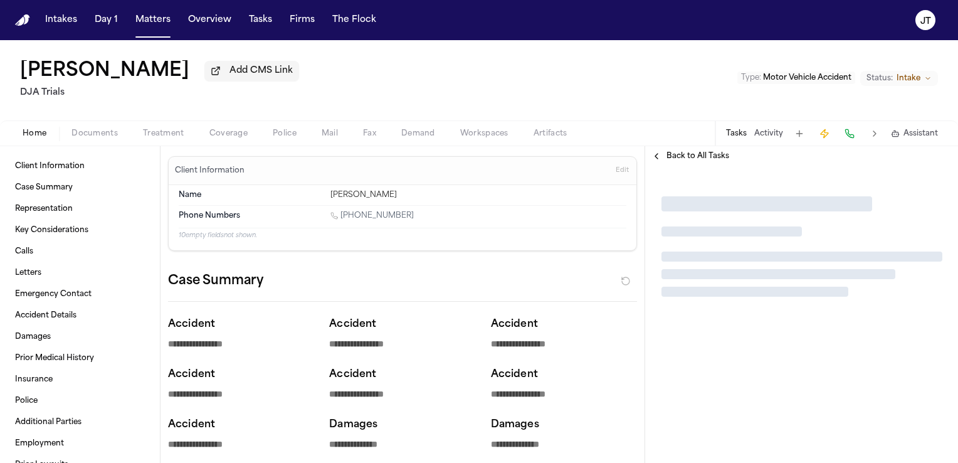
type textarea "*"
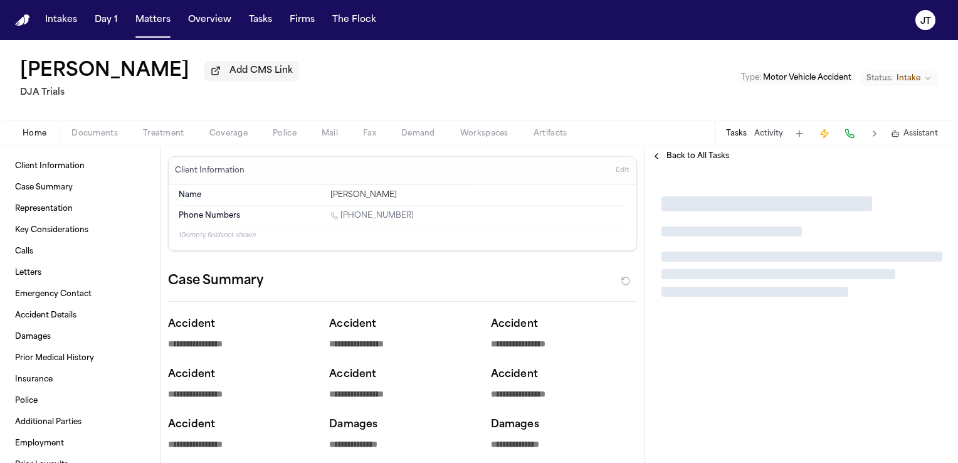
type textarea "*"
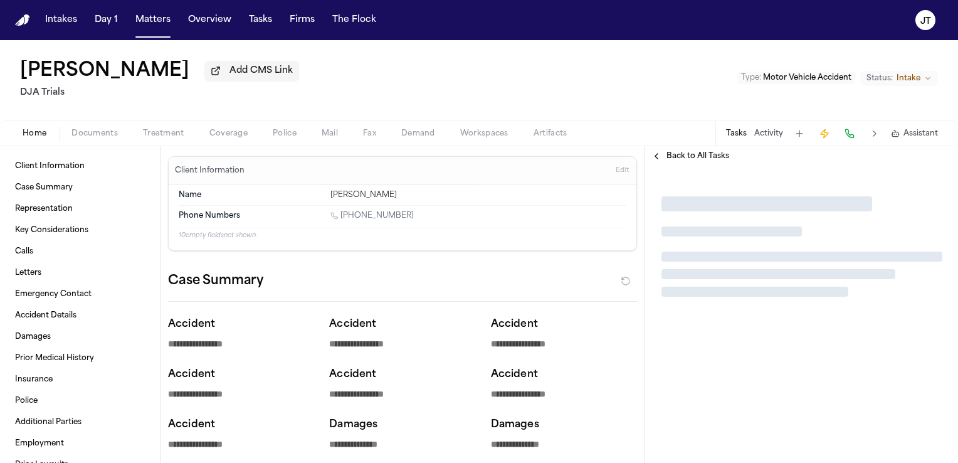
type textarea "*"
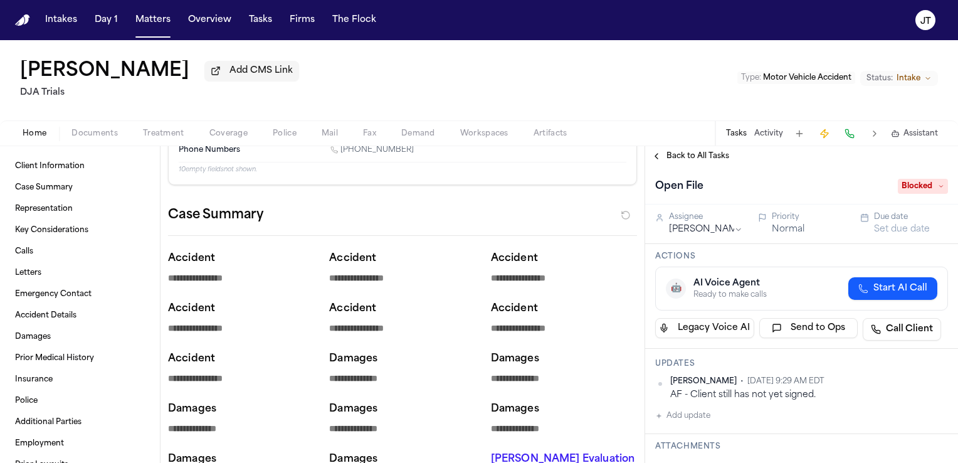
scroll to position [59, 0]
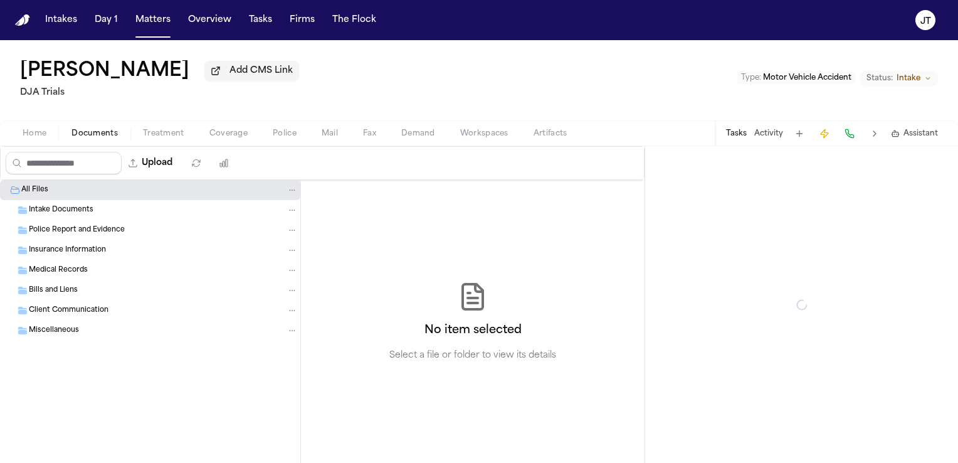
click at [92, 137] on span "Documents" at bounding box center [94, 134] width 46 height 10
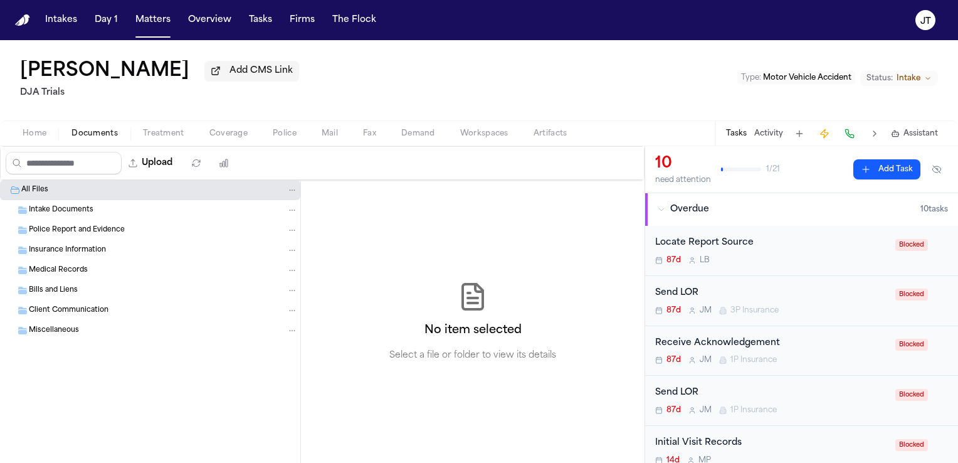
click at [53, 206] on span "Intake Documents" at bounding box center [61, 210] width 65 height 11
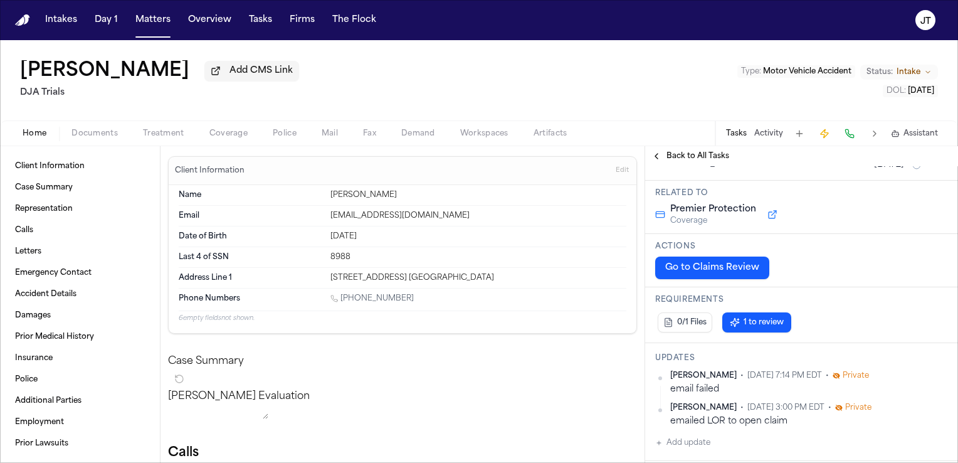
scroll to position [119, 0]
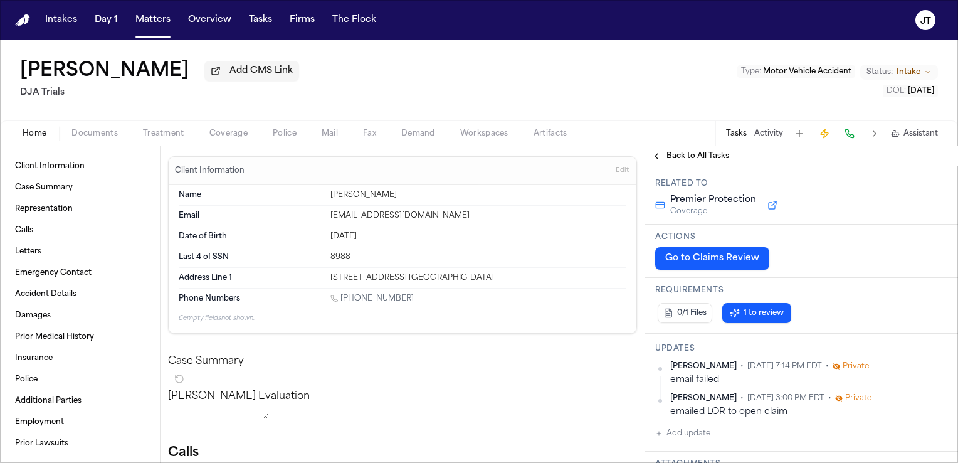
click at [87, 137] on span "Documents" at bounding box center [94, 134] width 46 height 10
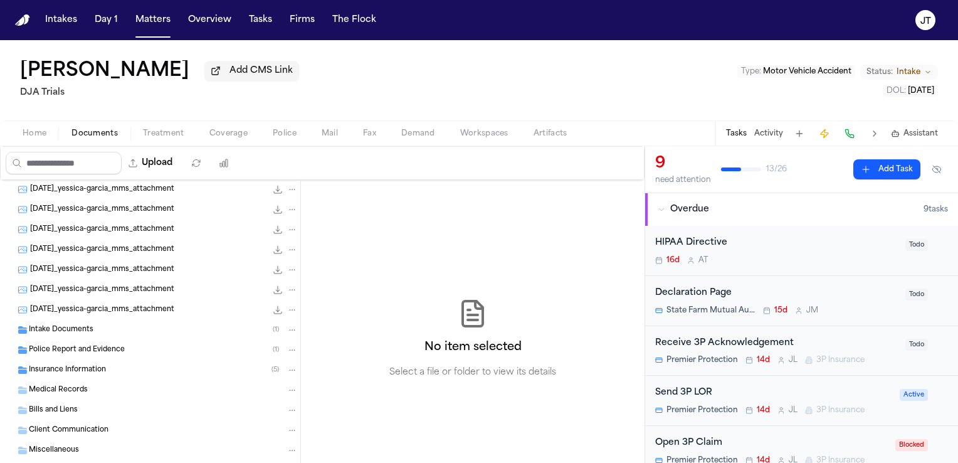
scroll to position [107, 0]
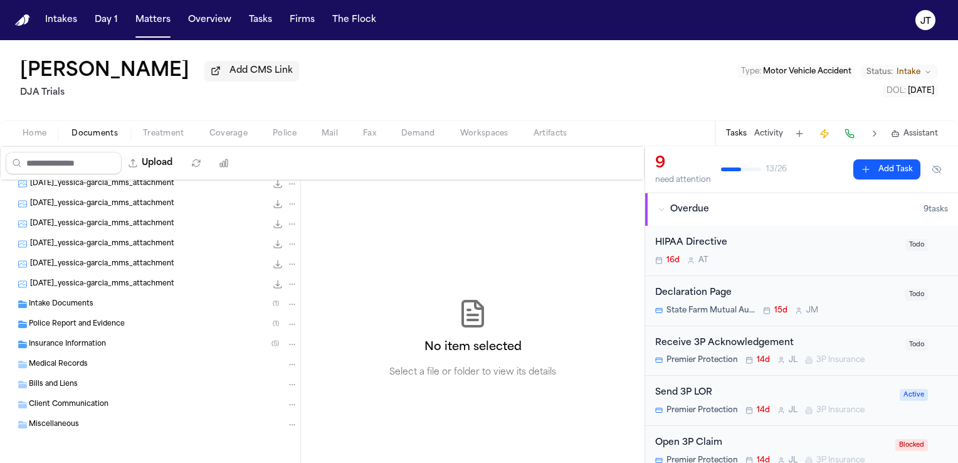
click at [35, 341] on span "Insurance Information" at bounding box center [67, 344] width 77 height 11
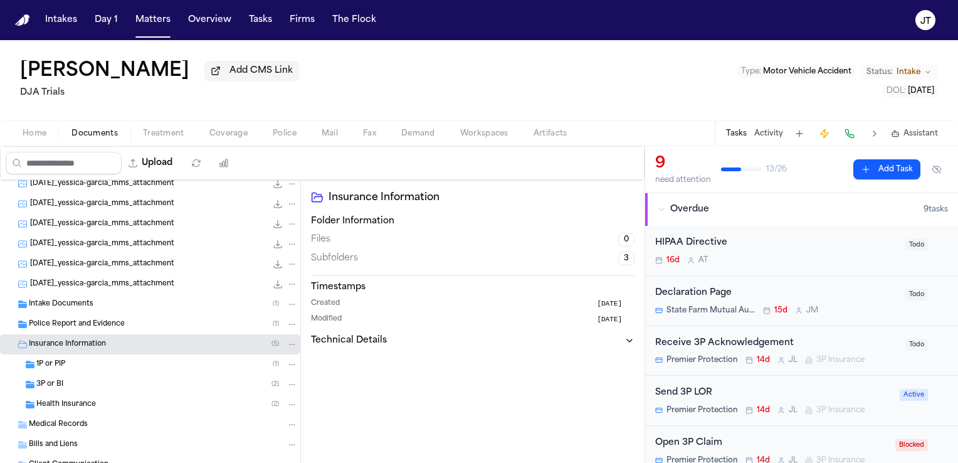
click at [47, 387] on span "3P or BI" at bounding box center [49, 384] width 27 height 11
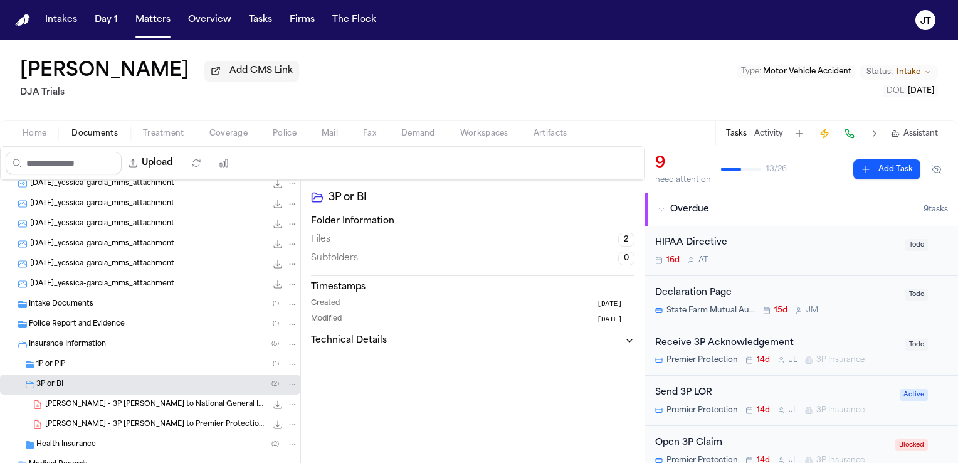
click at [62, 401] on span "[PERSON_NAME] - 3P [PERSON_NAME] to National General Insurance - [DATE]" at bounding box center [155, 404] width 221 height 11
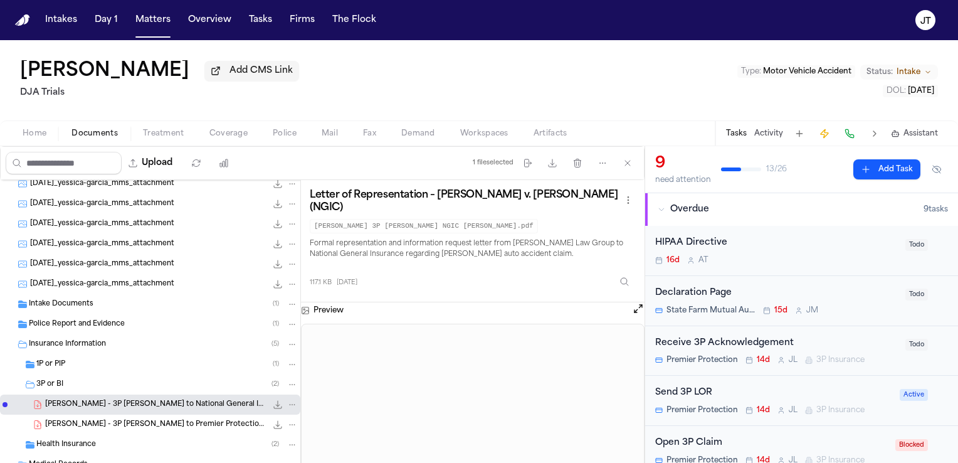
click at [65, 421] on span "[PERSON_NAME] - 3P [PERSON_NAME] to Premier Protection - [DATE]" at bounding box center [155, 425] width 221 height 11
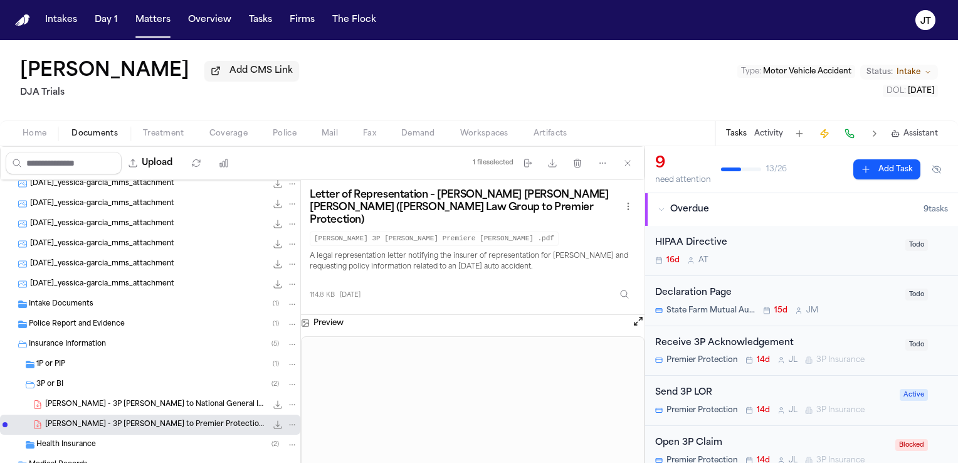
click at [735, 441] on div "Open 3P Claim" at bounding box center [771, 443] width 233 height 14
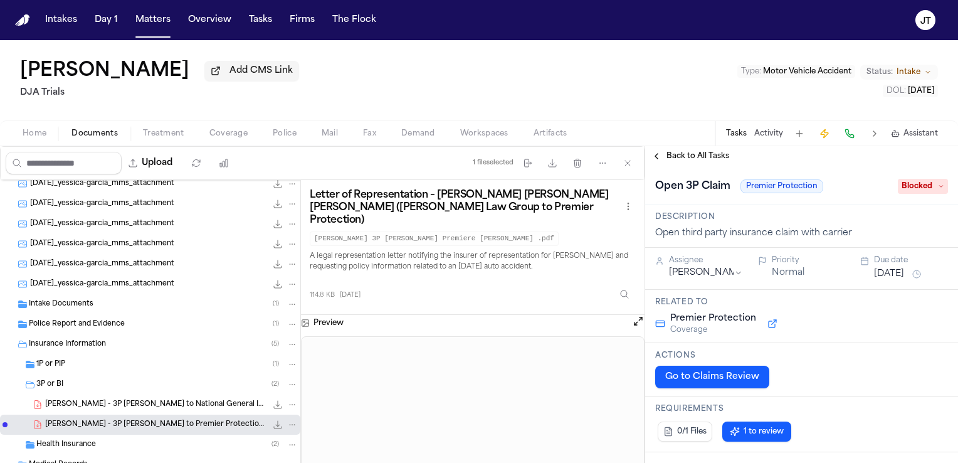
click at [672, 381] on button "Go to Claims Review" at bounding box center [712, 377] width 114 height 23
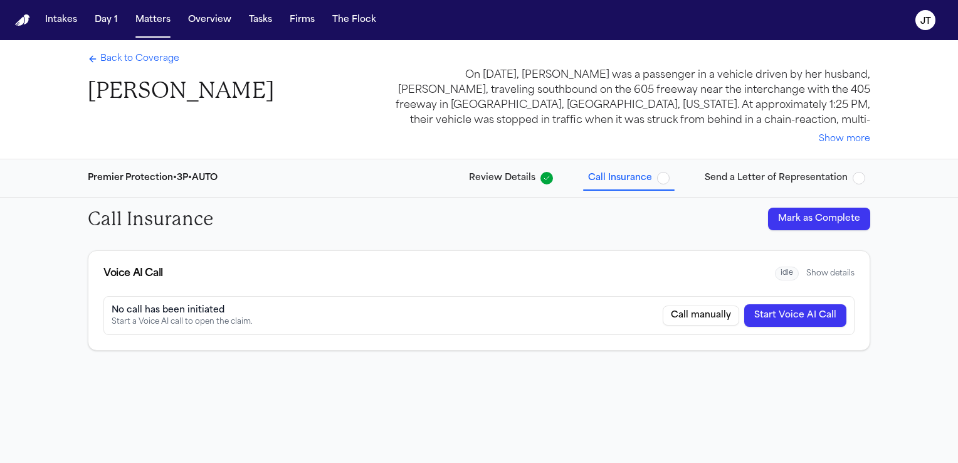
click at [791, 320] on button "Start Voice AI Call" at bounding box center [795, 315] width 102 height 23
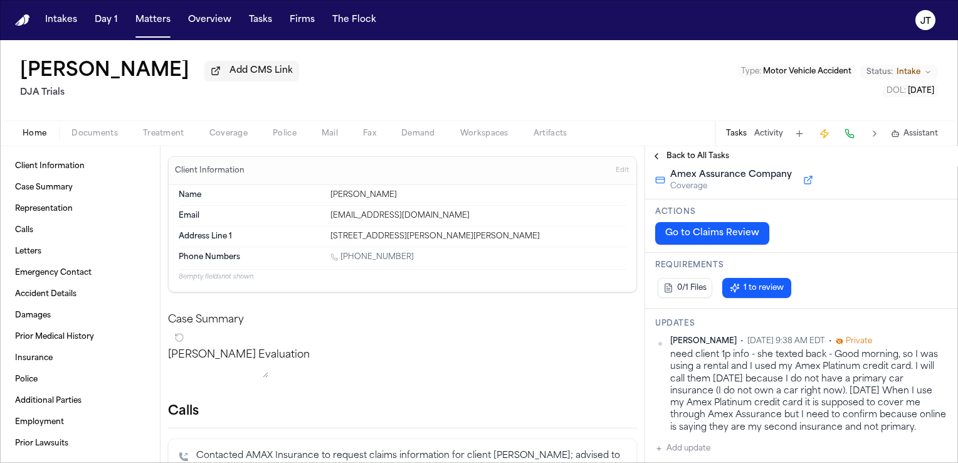
scroll to position [102, 0]
click at [766, 288] on span "1 to review" at bounding box center [764, 286] width 40 height 10
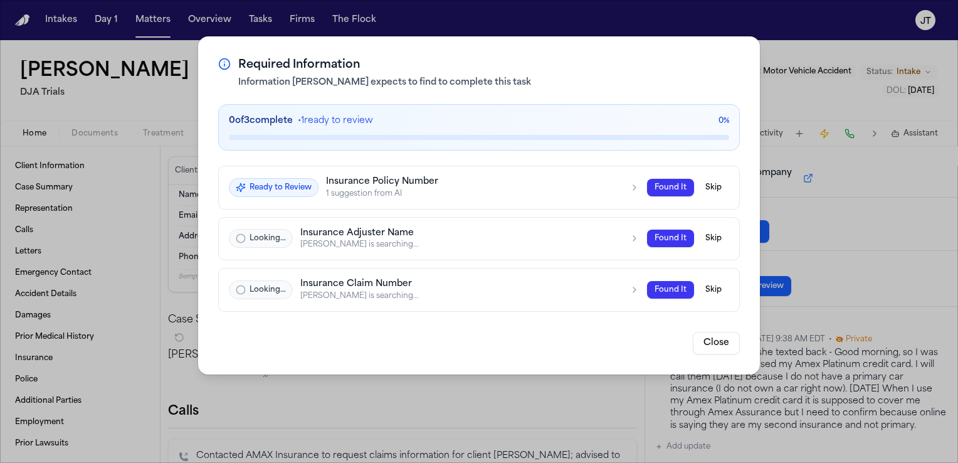
click at [279, 184] on div "Ready to Review" at bounding box center [274, 187] width 90 height 19
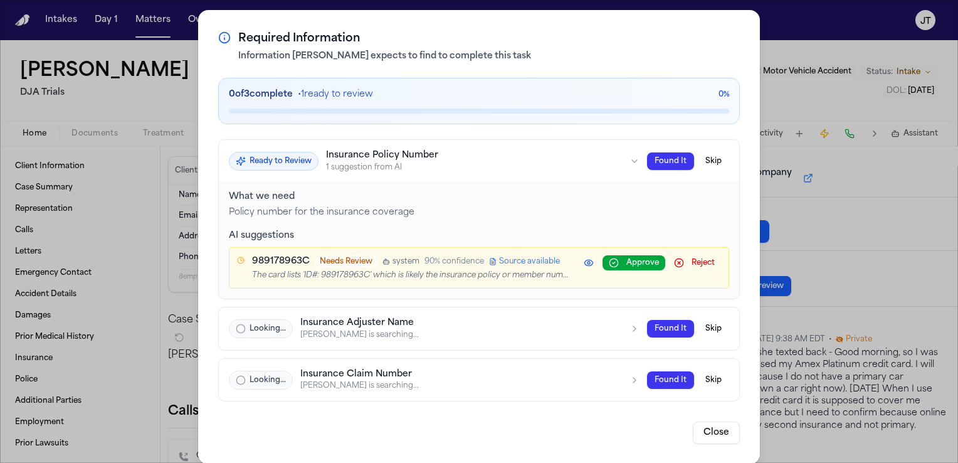
click at [615, 262] on button "Approve" at bounding box center [634, 262] width 63 height 15
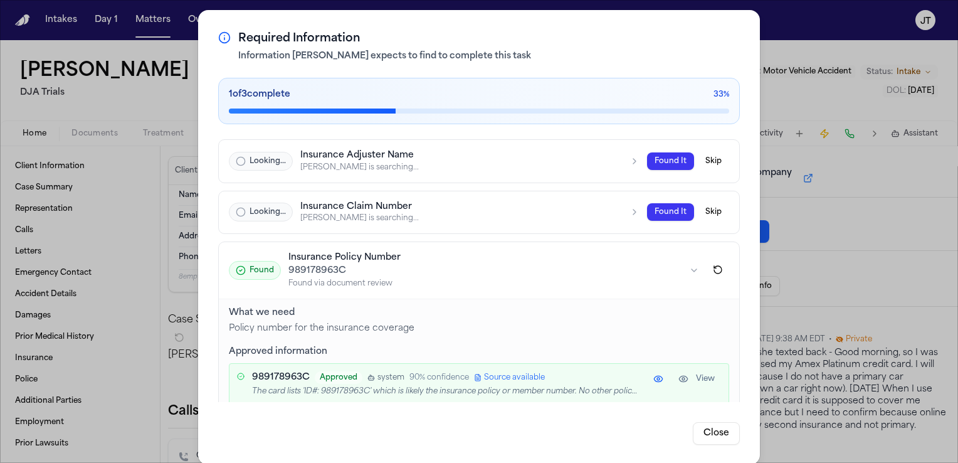
click at [714, 439] on button "Close" at bounding box center [716, 433] width 47 height 23
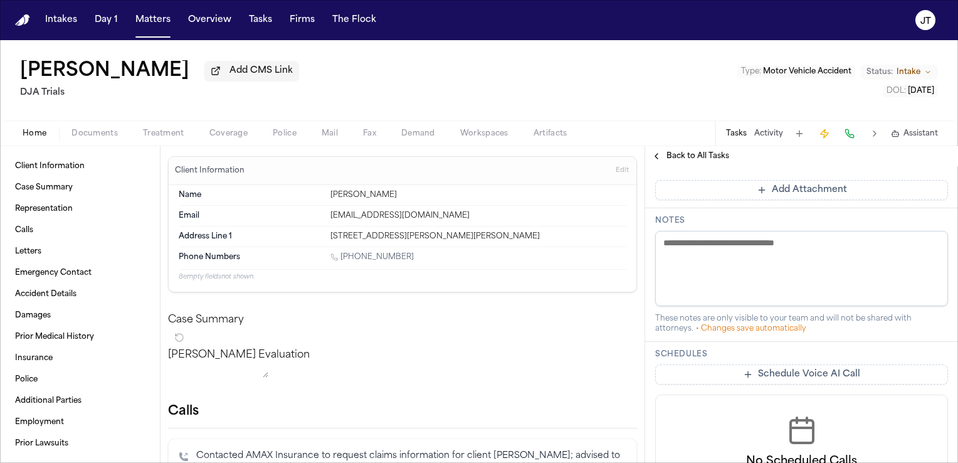
scroll to position [459, 0]
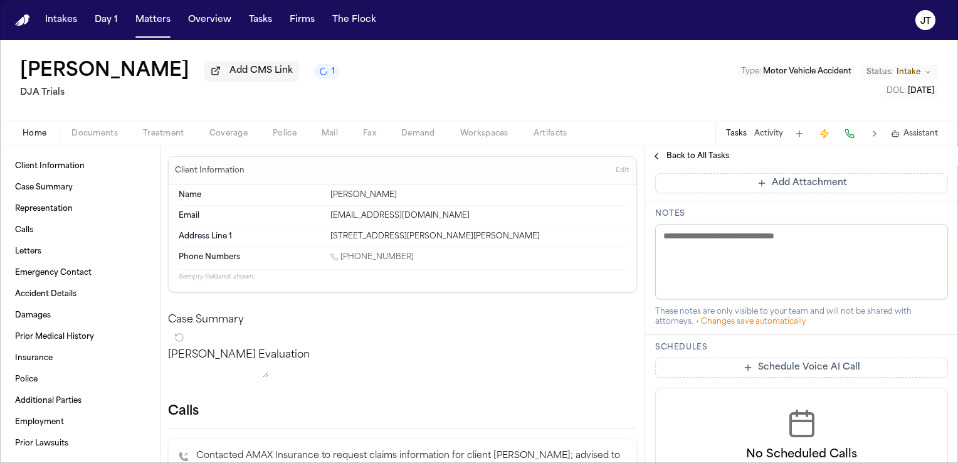
click at [800, 246] on textarea at bounding box center [801, 261] width 293 height 75
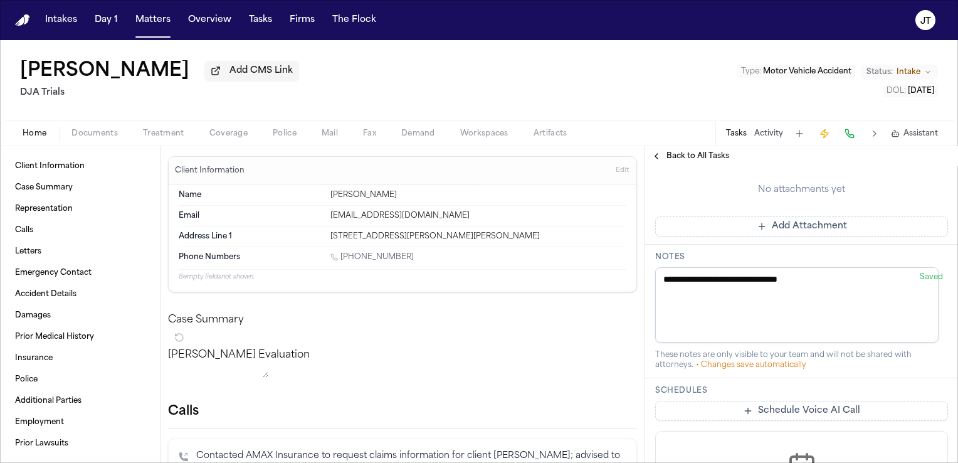
scroll to position [502, 0]
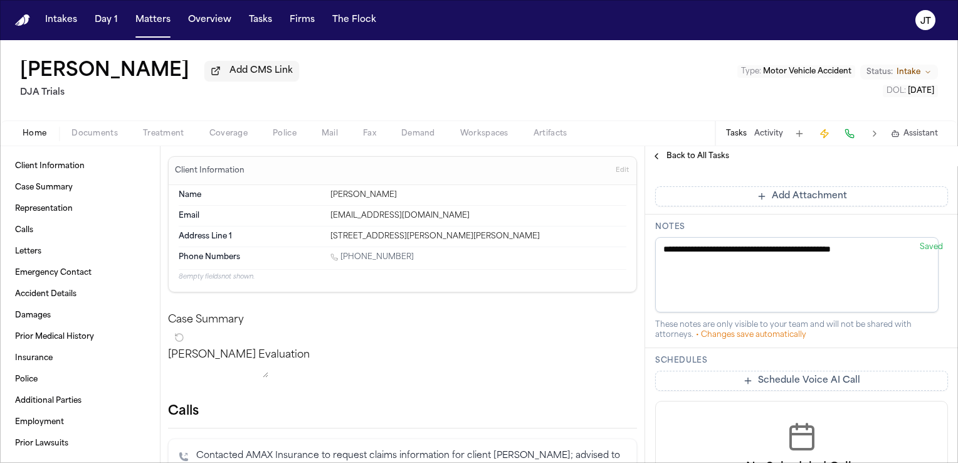
click at [912, 238] on textarea "**********" at bounding box center [796, 274] width 283 height 75
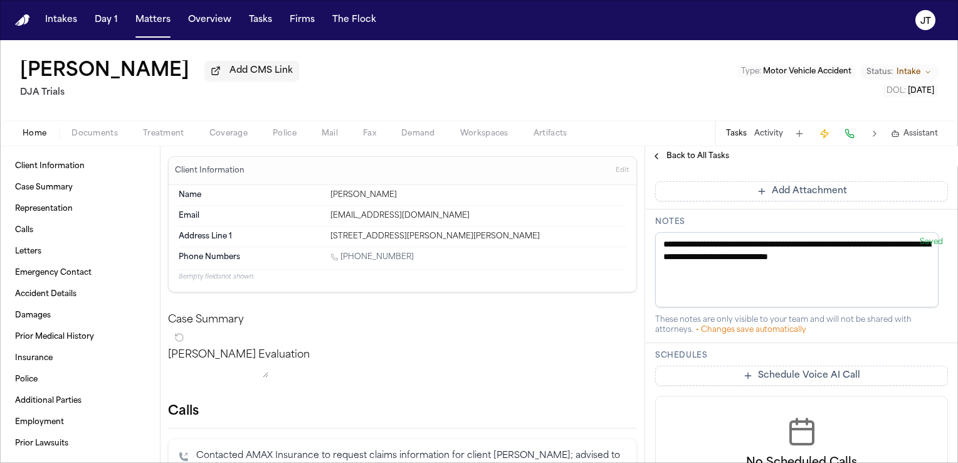
type textarea "**********"
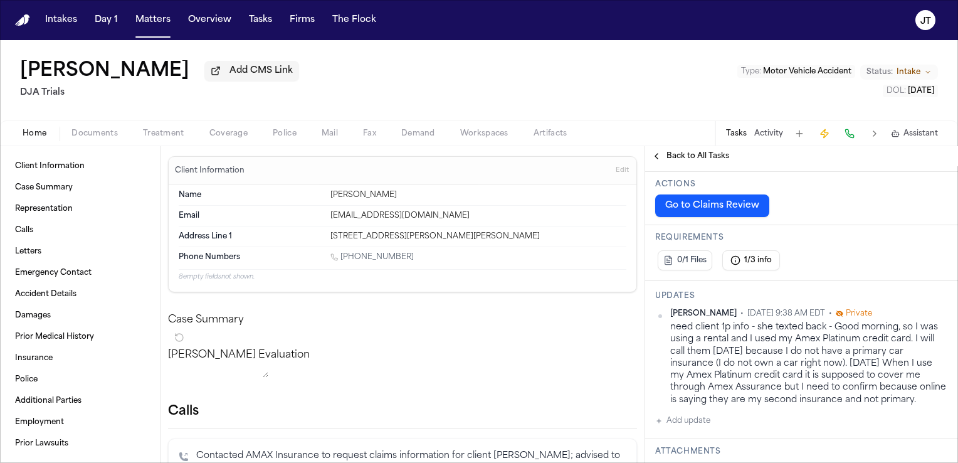
scroll to position [198, 0]
